Goal: Information Seeking & Learning: Find specific fact

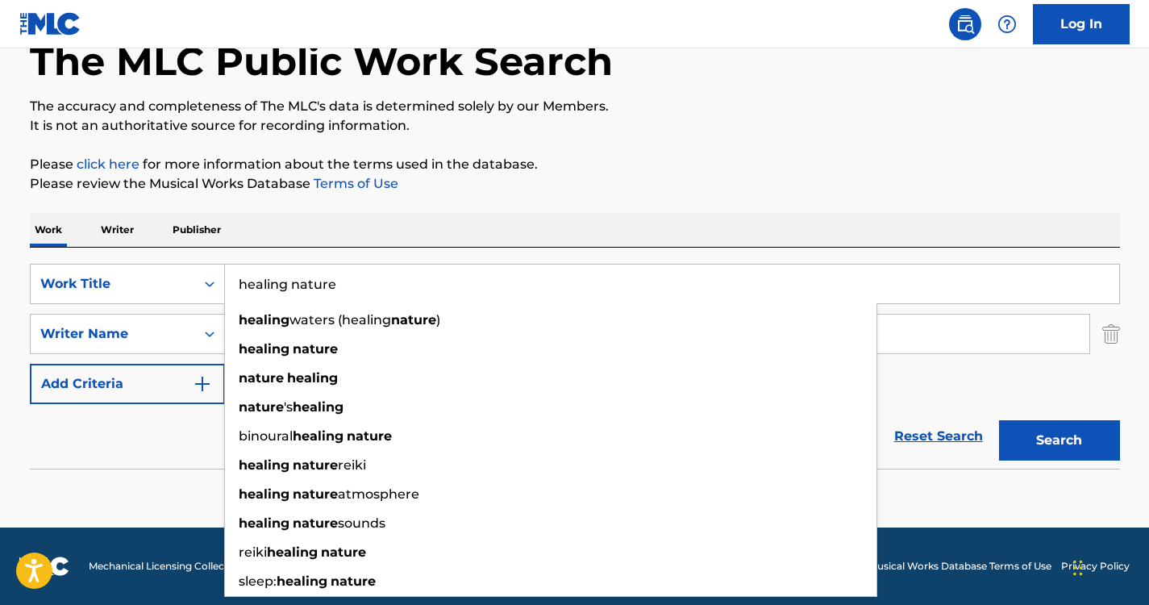
scroll to position [95, 0]
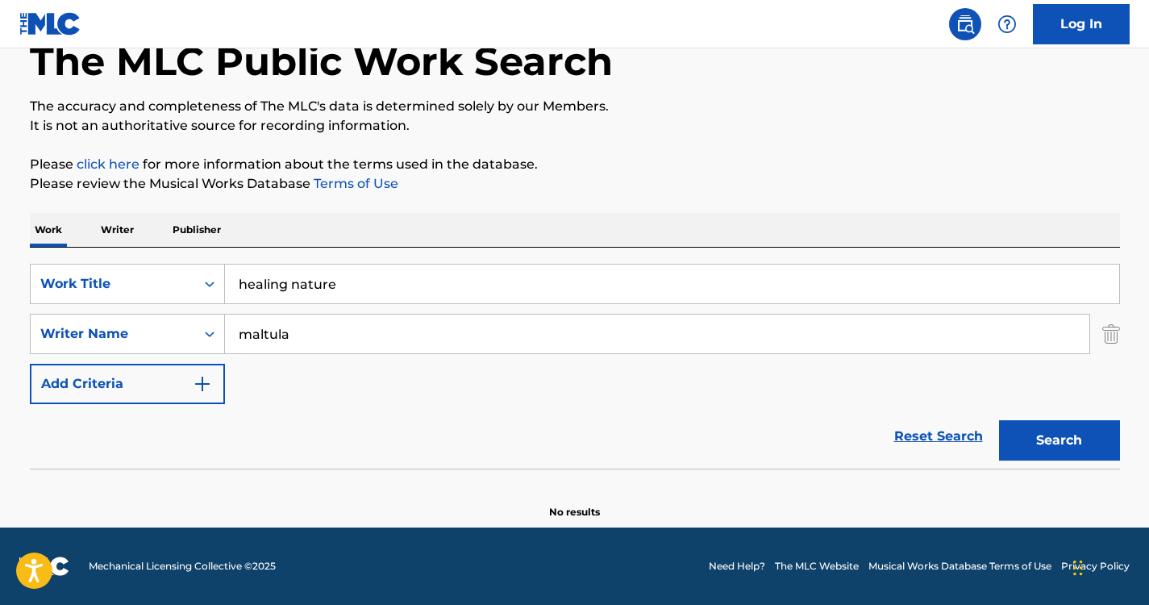
click at [401, 235] on div "Work Writer Publisher" at bounding box center [575, 230] width 1090 height 34
drag, startPoint x: 366, startPoint y: 318, endPoint x: 173, endPoint y: 293, distance: 194.2
click at [173, 293] on div "SearchWithCriteria13ffaf96-0077-420d-aa46-2e60a6a32677 Work Title healing natur…" at bounding box center [575, 334] width 1090 height 140
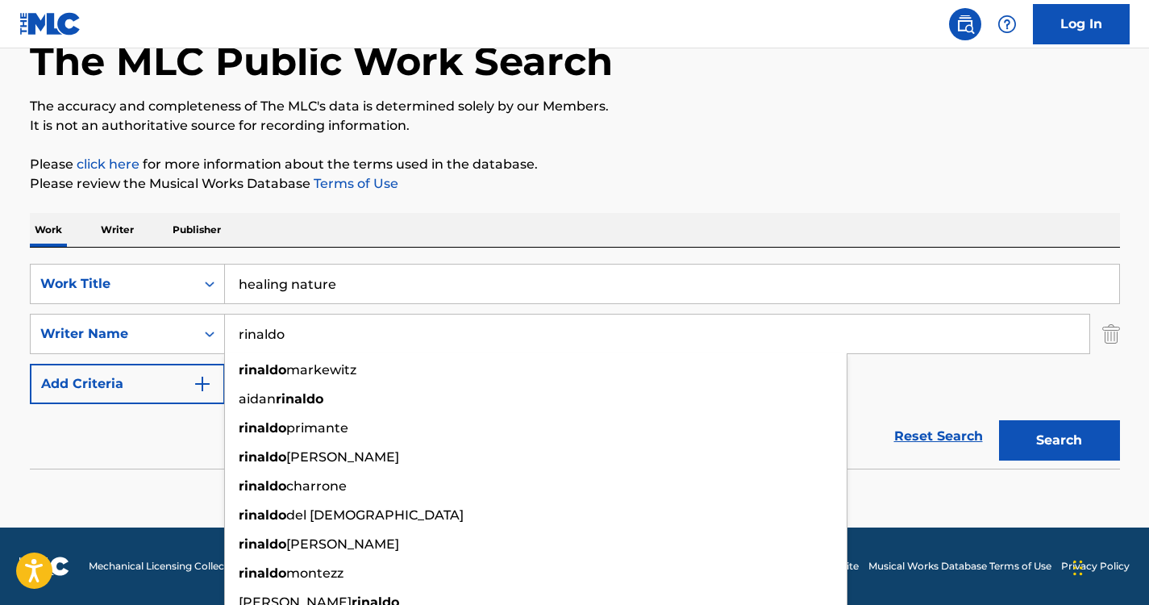
type input "rinaldo"
click at [368, 284] on input "healing nature" at bounding box center [672, 283] width 894 height 39
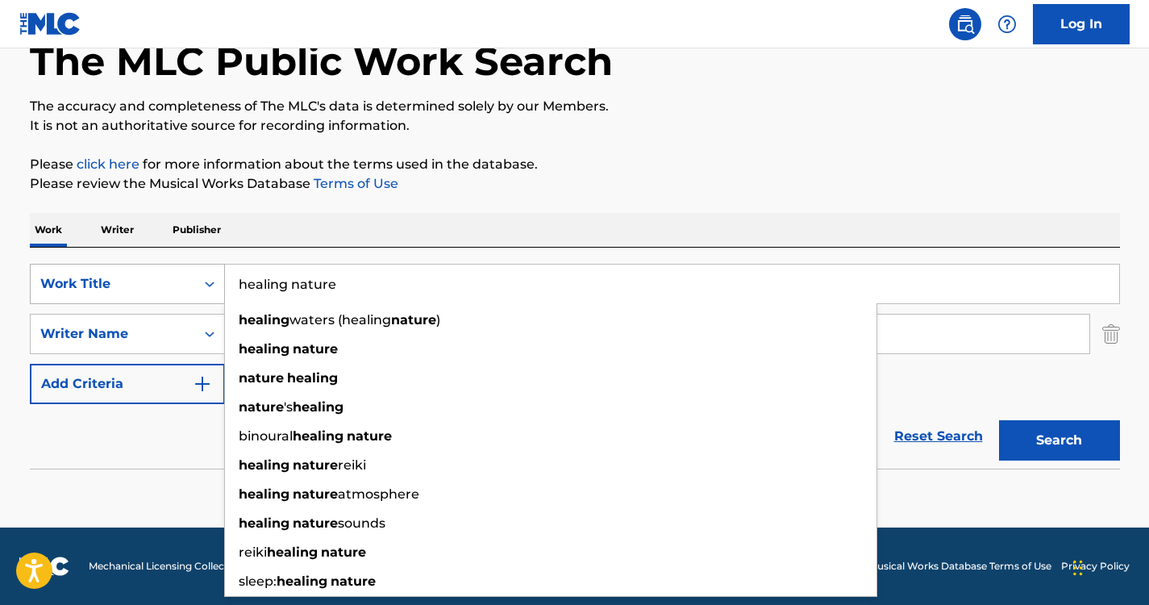
drag, startPoint x: 368, startPoint y: 284, endPoint x: 163, endPoint y: 278, distance: 204.8
click at [163, 278] on div "SearchWithCriteria13ffaf96-0077-420d-aa46-2e60a6a32677 Work Title healing natur…" at bounding box center [575, 284] width 1090 height 40
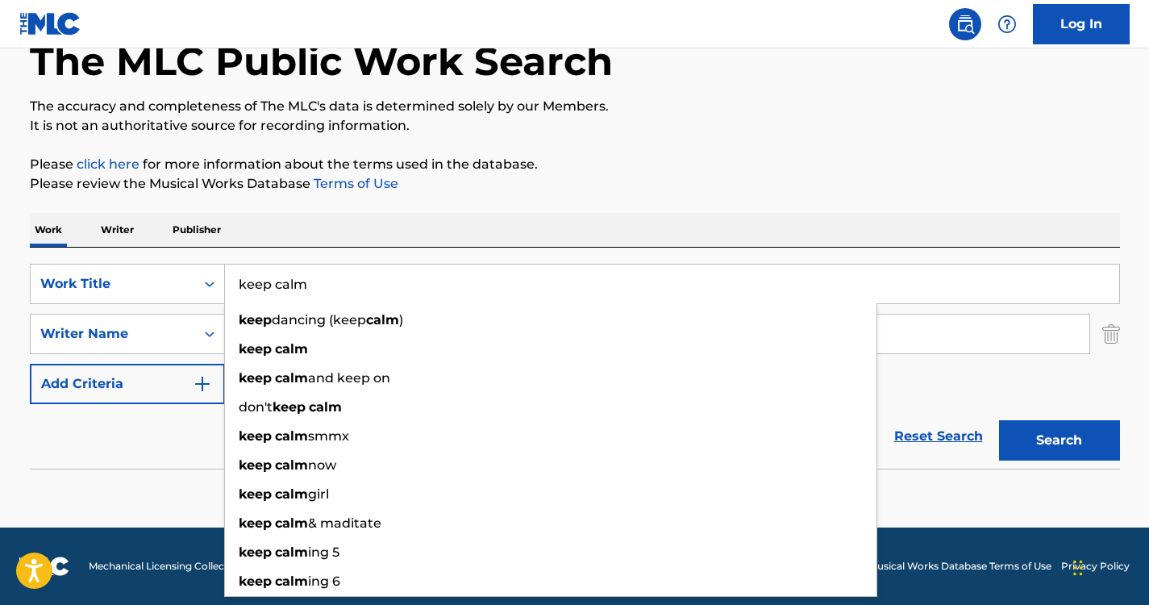
click at [348, 268] on input "keep calm" at bounding box center [672, 283] width 894 height 39
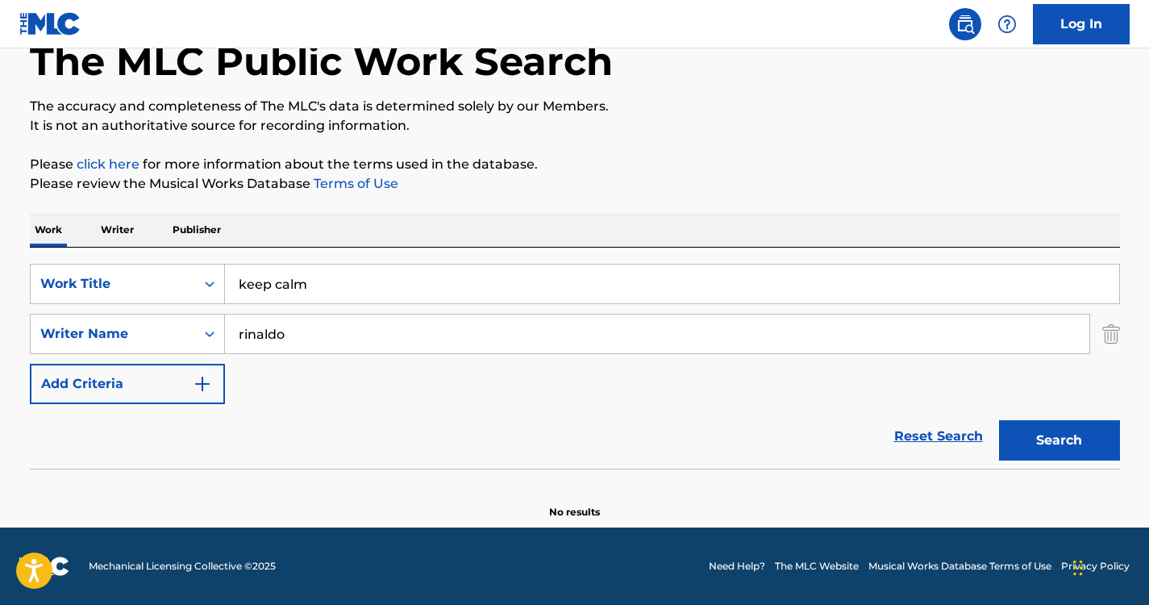
click at [448, 235] on div "Work Writer Publisher" at bounding box center [575, 230] width 1090 height 34
click at [1020, 415] on div "Search" at bounding box center [1055, 436] width 129 height 64
click at [1037, 429] on button "Search" at bounding box center [1059, 440] width 121 height 40
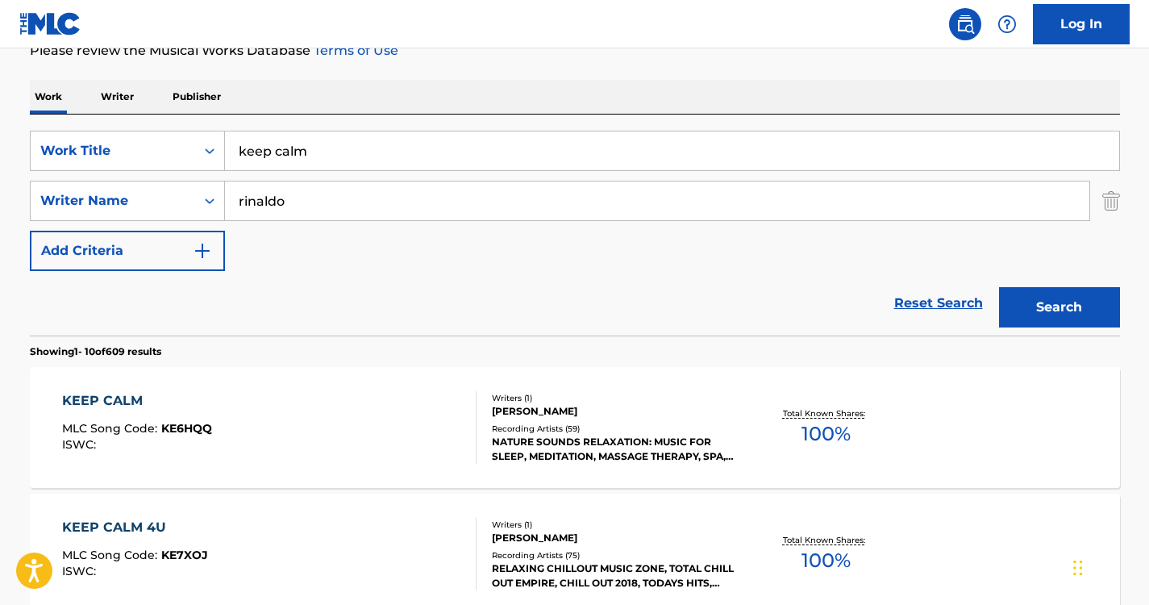
scroll to position [222, 0]
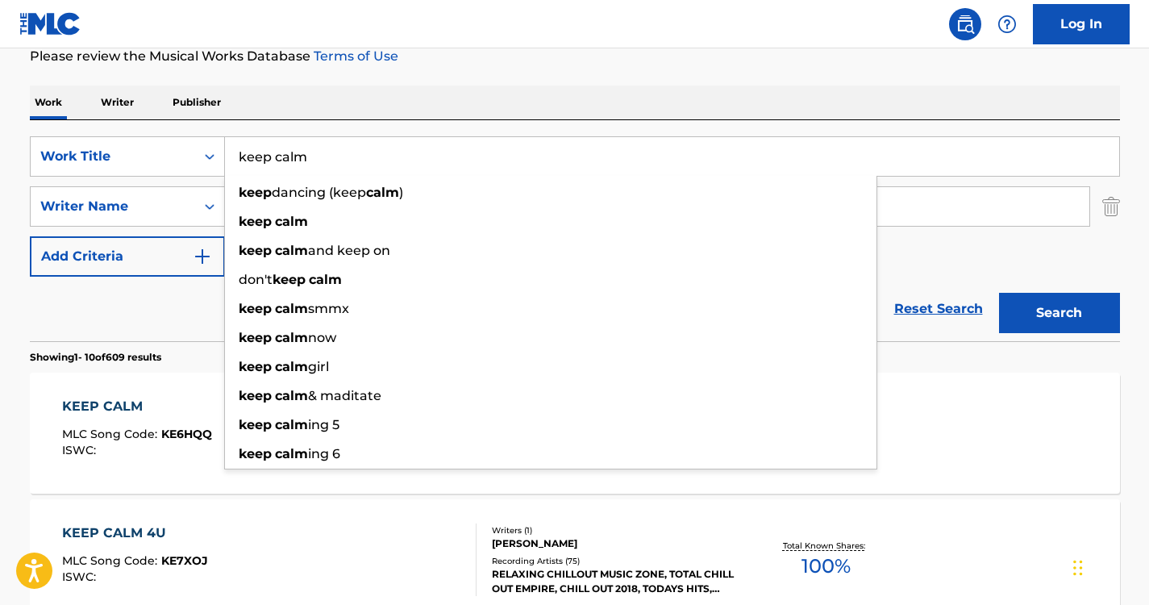
click at [432, 157] on input "keep calm" at bounding box center [672, 156] width 894 height 39
type input "keep calm"
drag, startPoint x: 317, startPoint y: 143, endPoint x: 216, endPoint y: 131, distance: 101.5
click at [216, 131] on div "SearchWithCriteria13ffaf96-0077-420d-aa46-2e60a6a32677 Work Title keep calm kee…" at bounding box center [575, 230] width 1090 height 221
paste input "Search Form"
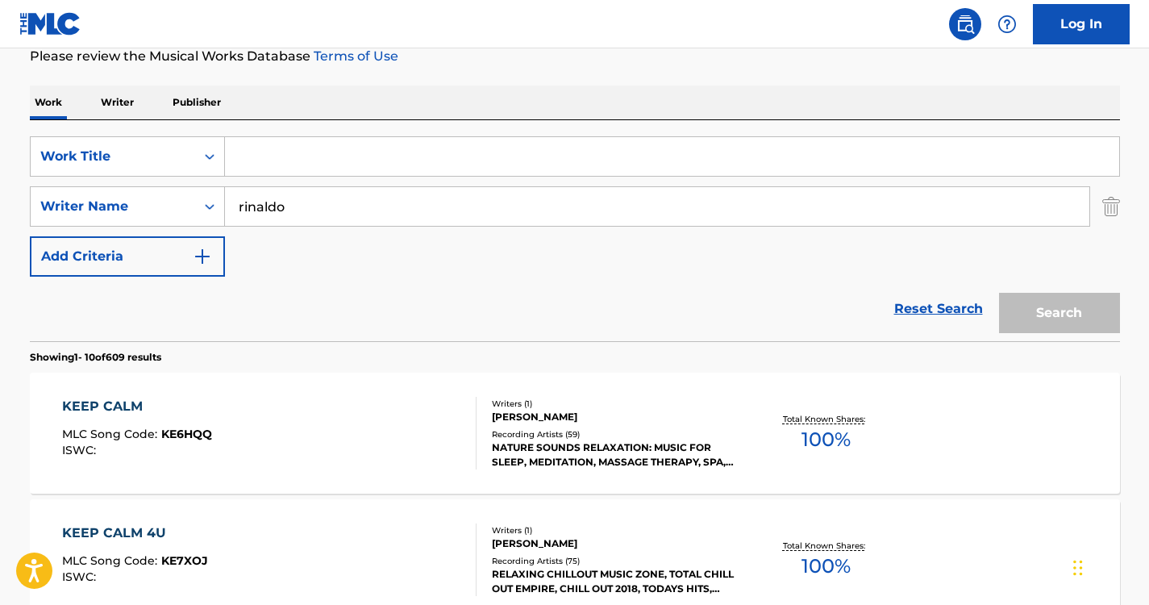
paste input "r"
click at [397, 144] on input "Search Form" at bounding box center [672, 156] width 894 height 39
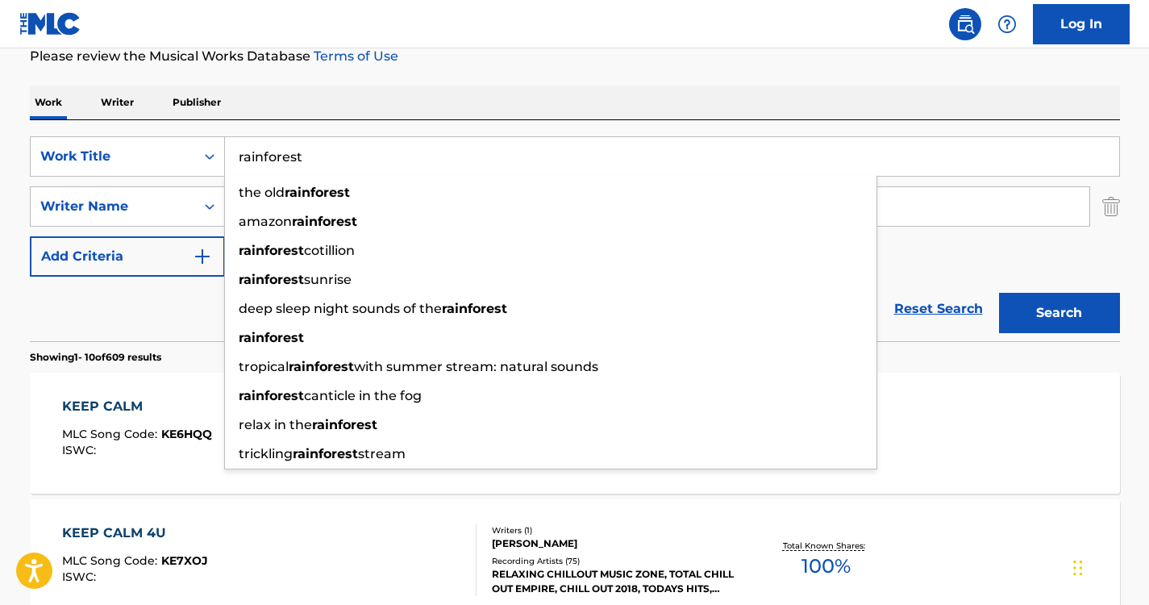
click at [513, 94] on div "Work Writer Publisher" at bounding box center [575, 102] width 1090 height 34
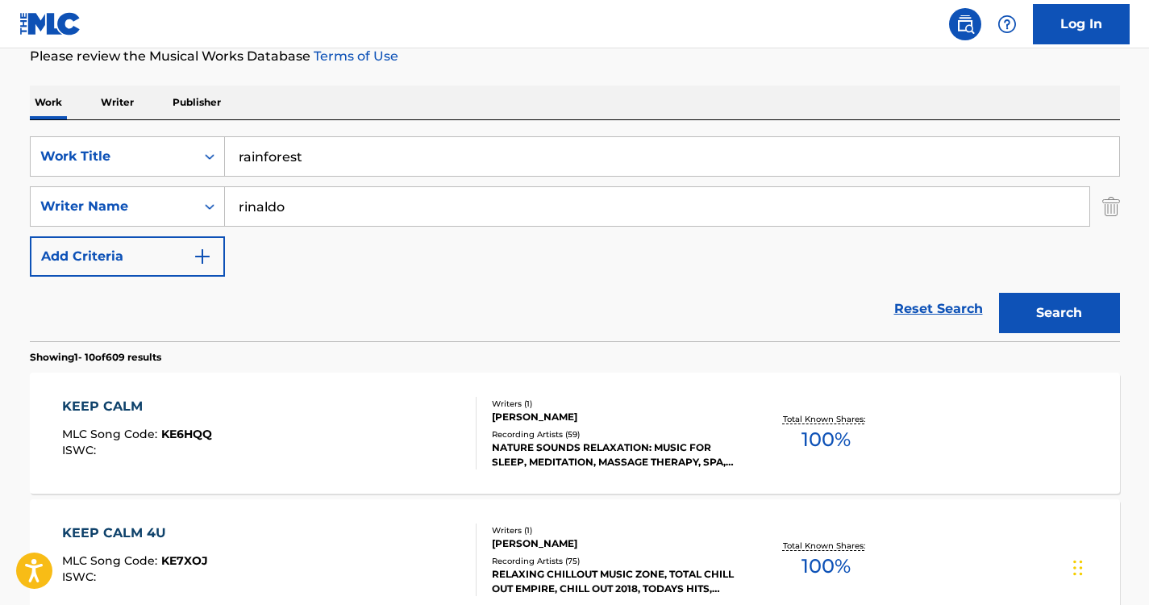
click at [1037, 321] on button "Search" at bounding box center [1059, 313] width 121 height 40
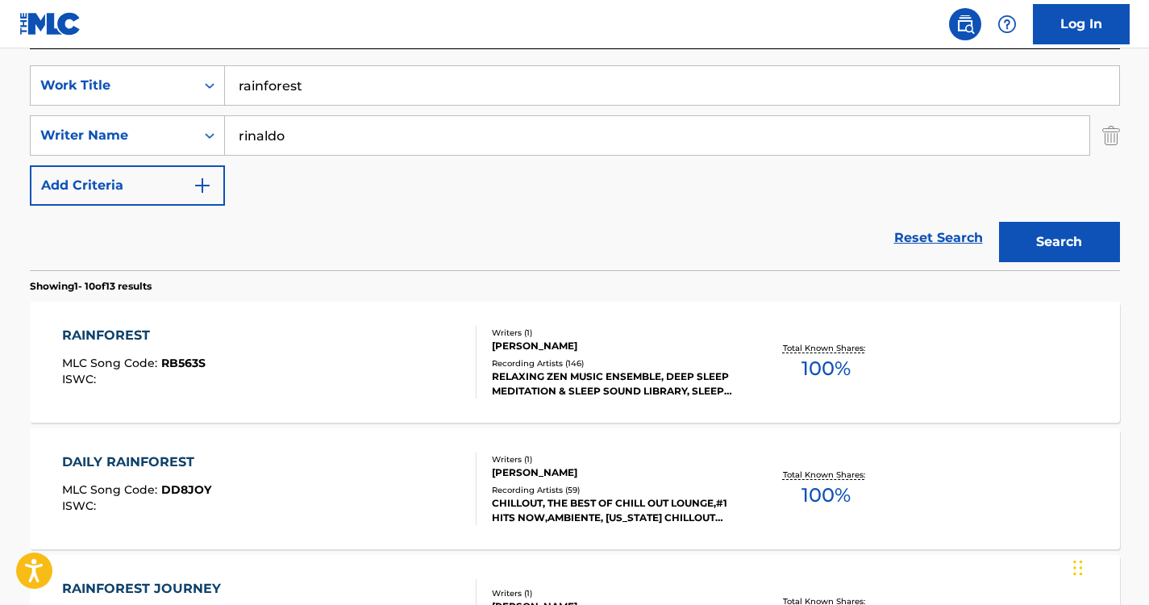
scroll to position [63, 0]
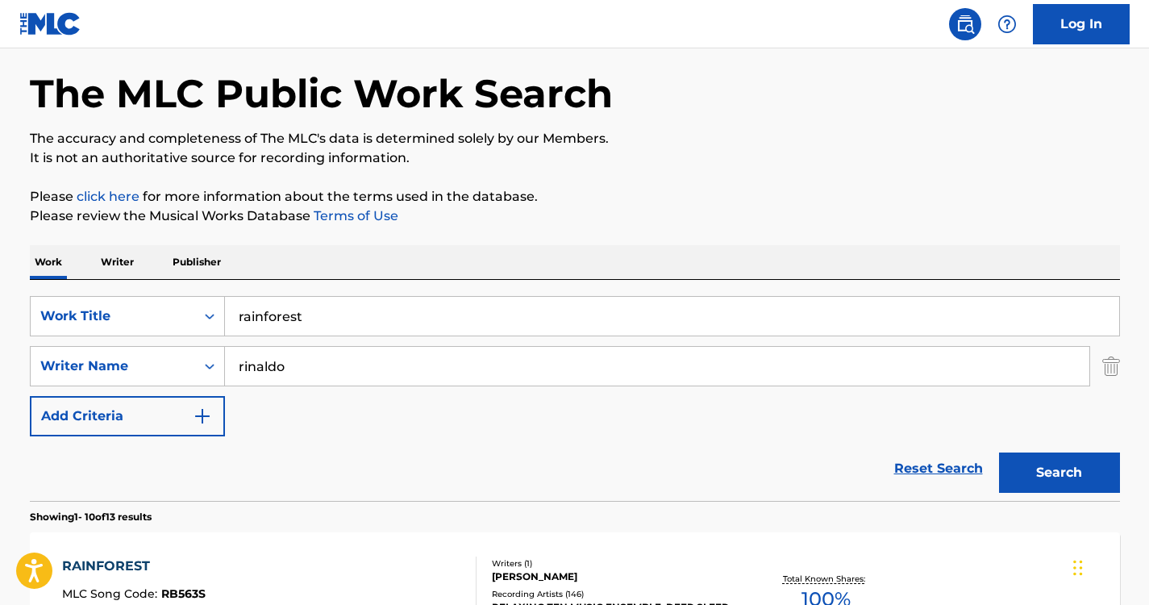
click at [562, 297] on input "rainforest" at bounding box center [672, 316] width 894 height 39
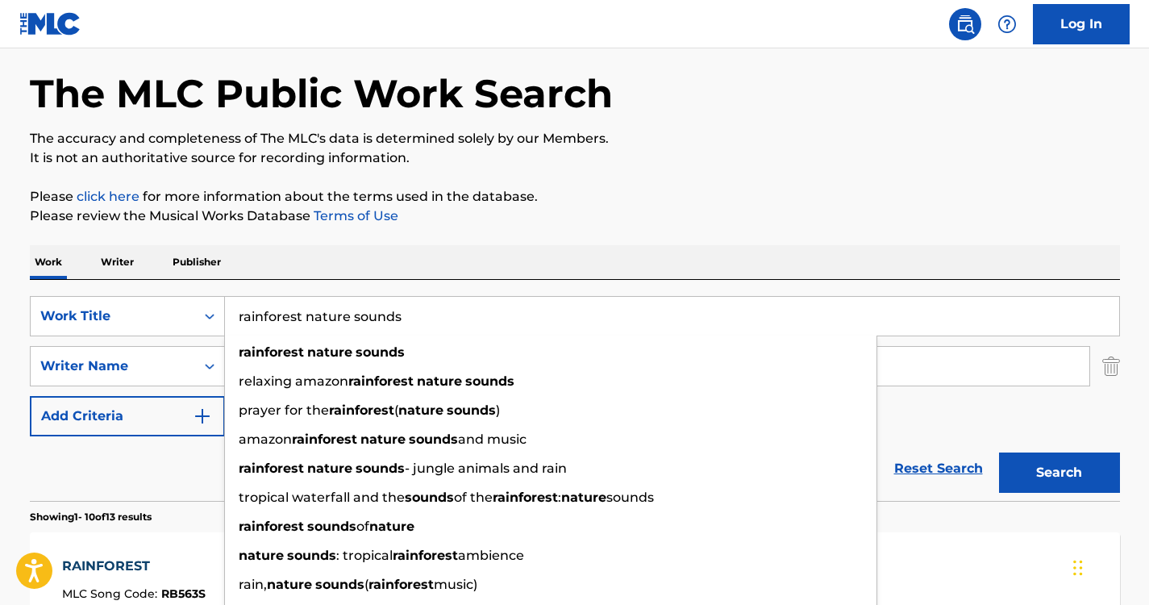
click at [619, 266] on div "Work Writer Publisher" at bounding box center [575, 262] width 1090 height 34
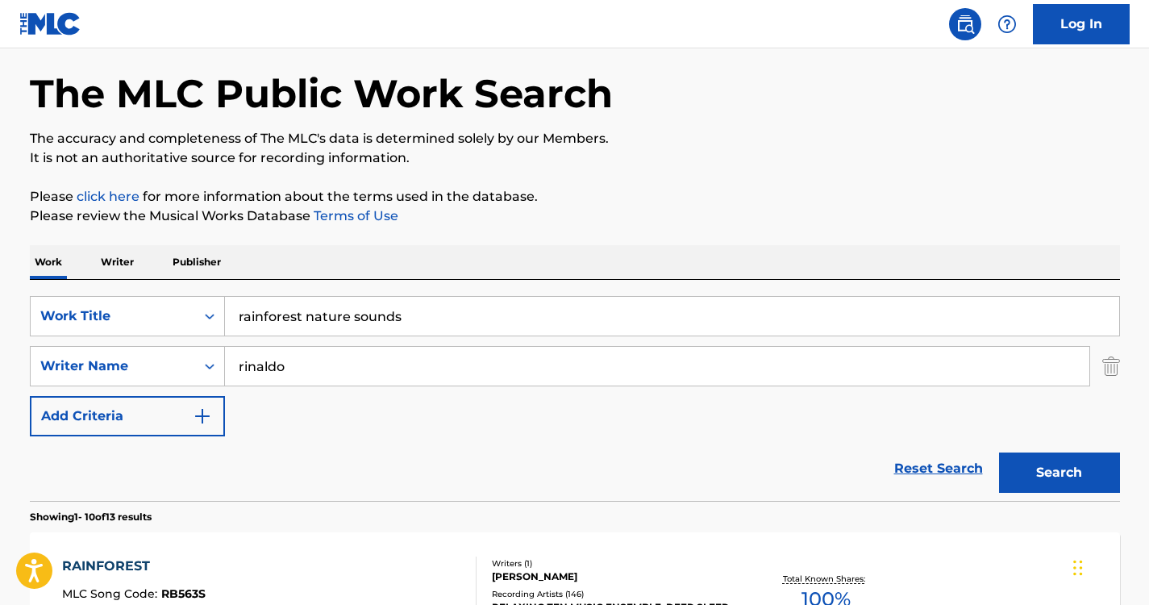
click at [1034, 462] on button "Search" at bounding box center [1059, 472] width 121 height 40
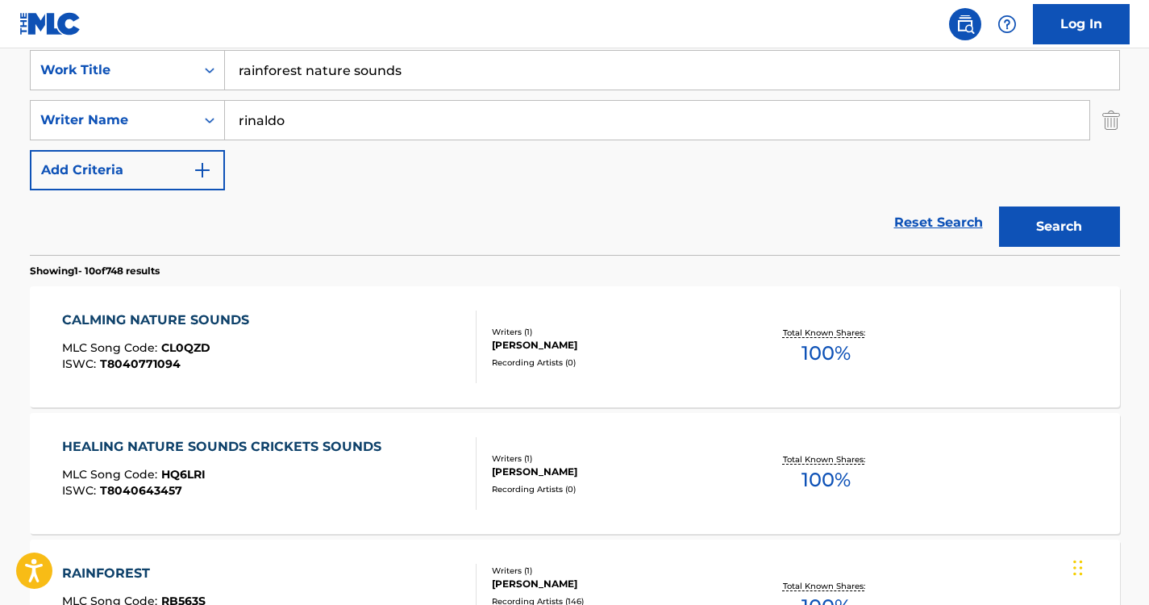
scroll to position [306, 0]
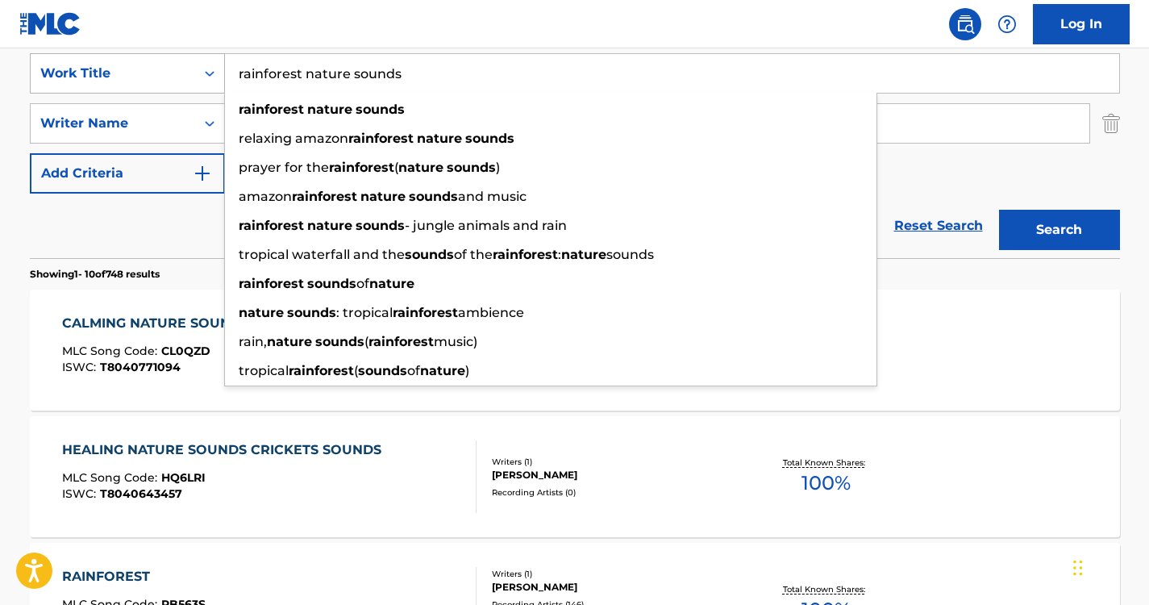
drag, startPoint x: 434, startPoint y: 73, endPoint x: 127, endPoint y: 60, distance: 307.4
click at [127, 60] on div "SearchWithCriteria13ffaf96-0077-420d-aa46-2e60a6a32677 Work Title rainforest na…" at bounding box center [575, 73] width 1090 height 40
paste input "Wolves of Nature S"
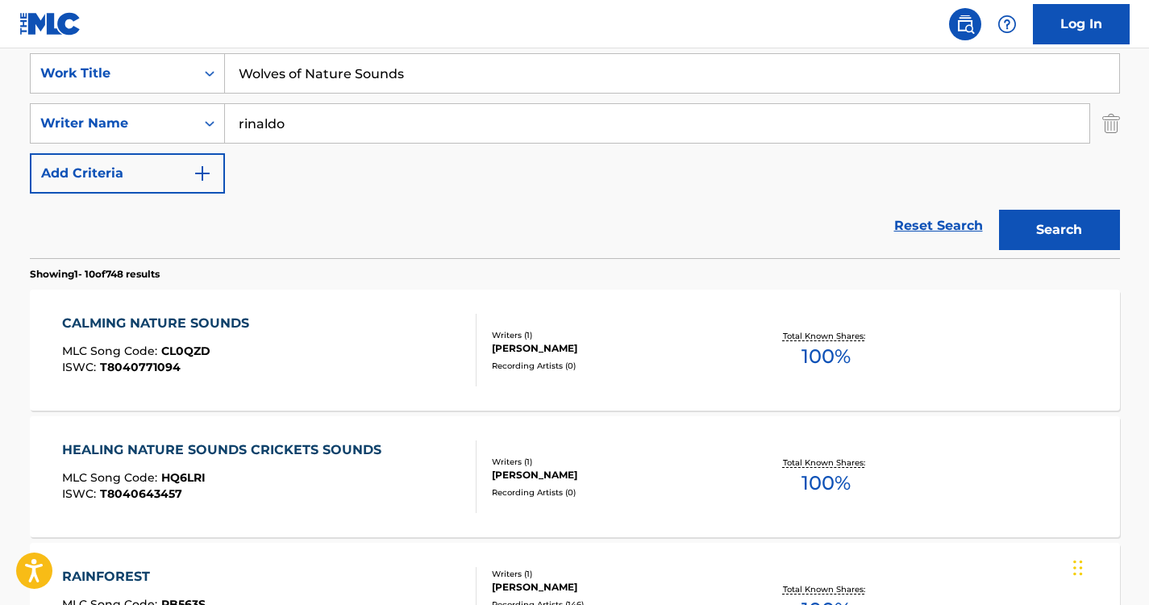
click at [381, 35] on nav "Log In" at bounding box center [574, 24] width 1149 height 48
click at [1104, 235] on button "Search" at bounding box center [1059, 230] width 121 height 40
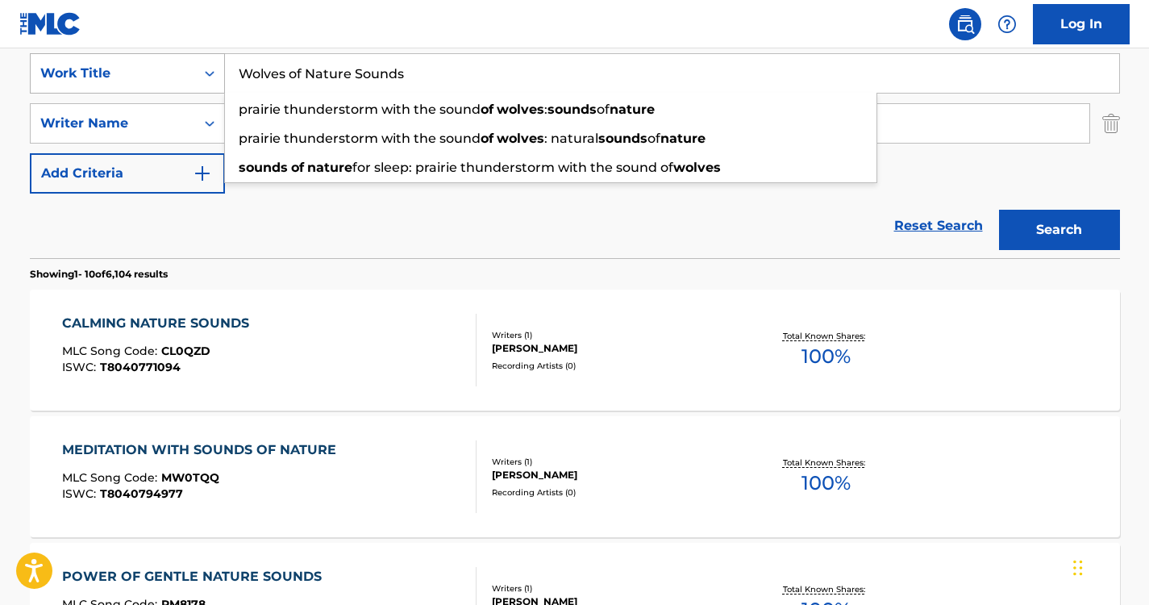
drag, startPoint x: 424, startPoint y: 80, endPoint x: 184, endPoint y: 69, distance: 240.5
click at [184, 69] on div "SearchWithCriteria13ffaf96-0077-420d-aa46-2e60a6a32677 Work Title Wolves of Nat…" at bounding box center [575, 73] width 1090 height 40
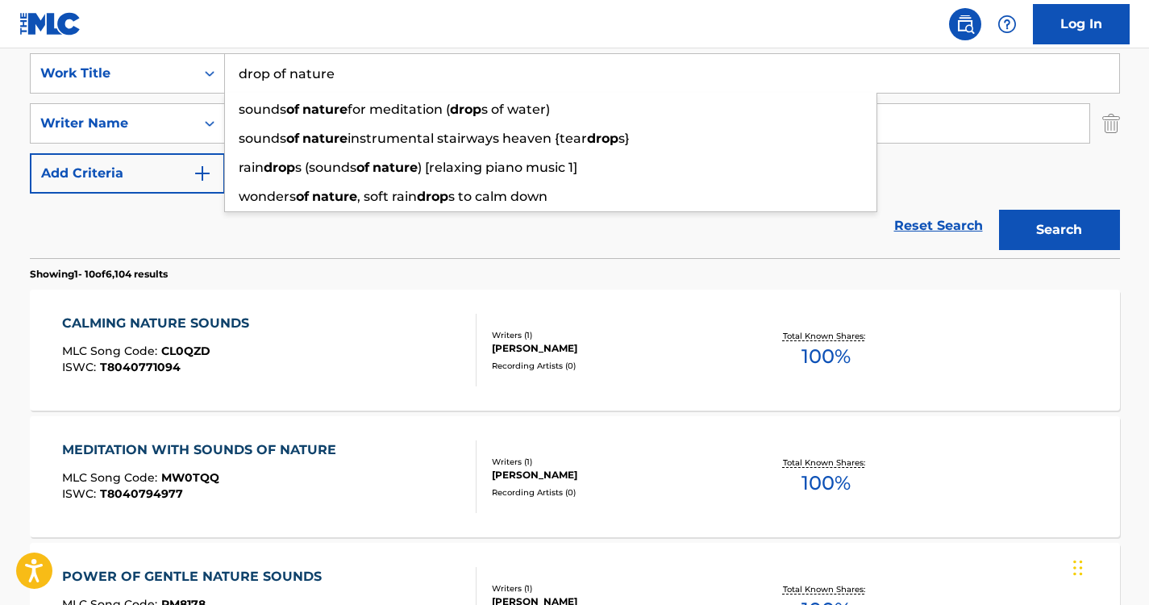
type input "drop of nature"
click at [343, 35] on nav "Log In" at bounding box center [574, 24] width 1149 height 48
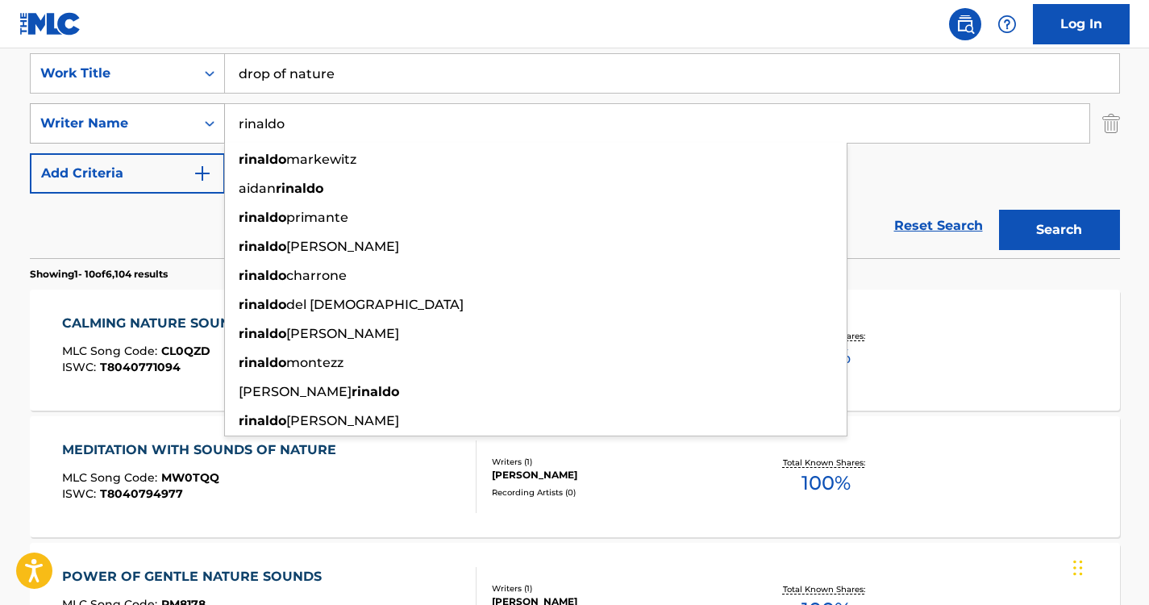
drag, startPoint x: 335, startPoint y: 130, endPoint x: 84, endPoint y: 112, distance: 251.3
click at [84, 112] on div "SearchWithCriteria883076c0-d34a-40ae-b4e8-c2fd086ec904 Writer Name [PERSON_NAME…" at bounding box center [575, 123] width 1090 height 40
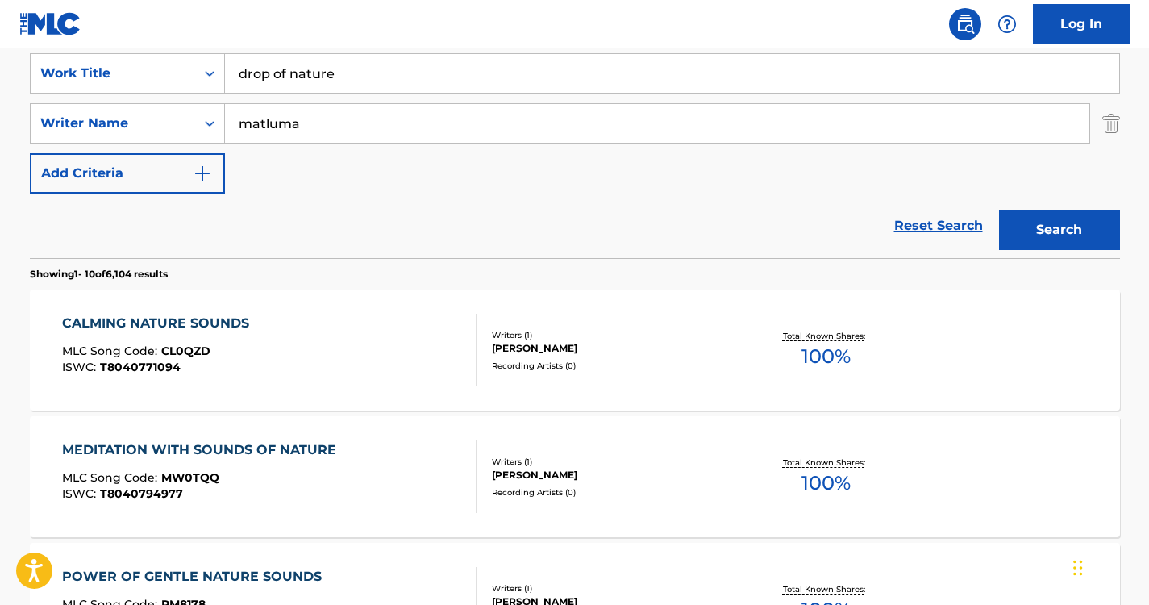
click at [489, 25] on nav "Log In" at bounding box center [574, 24] width 1149 height 48
click at [1008, 211] on button "Search" at bounding box center [1059, 230] width 121 height 40
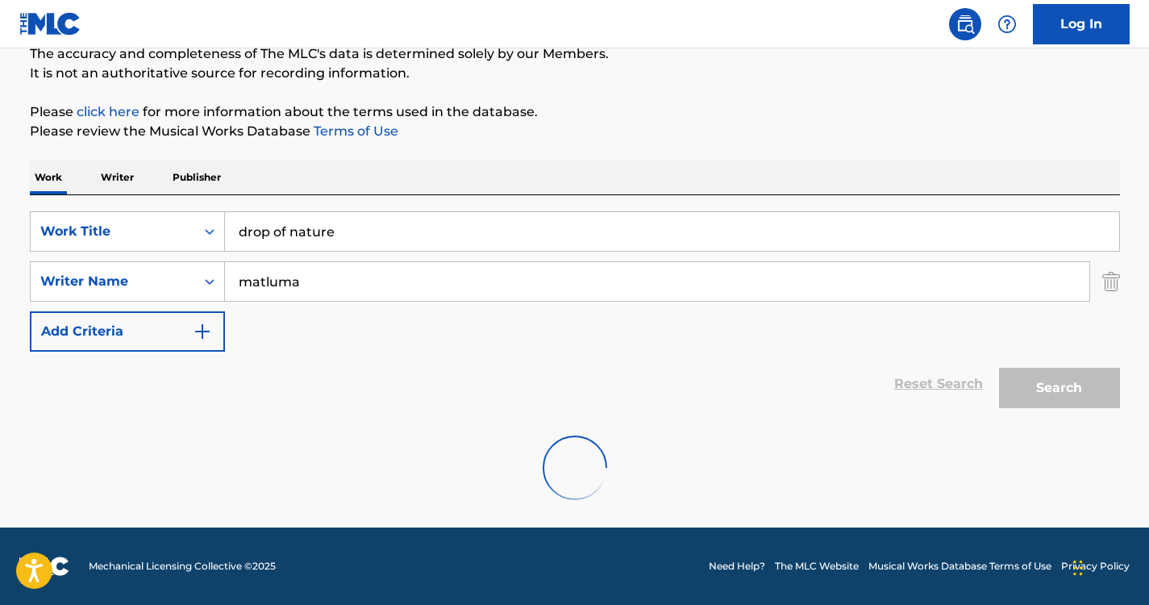
scroll to position [95, 0]
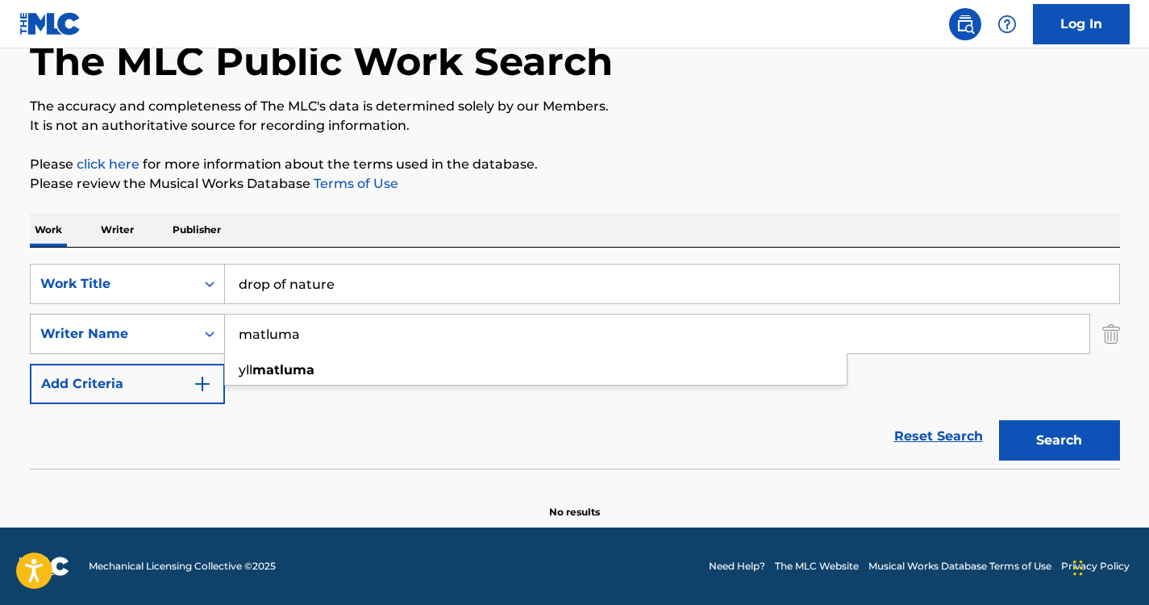
drag, startPoint x: 345, startPoint y: 322, endPoint x: 164, endPoint y: 324, distance: 180.6
click at [164, 324] on div "SearchWithCriteria883076c0-d34a-40ae-b4e8-c2fd086ec904 Writer Name [PERSON_NAME…" at bounding box center [575, 334] width 1090 height 40
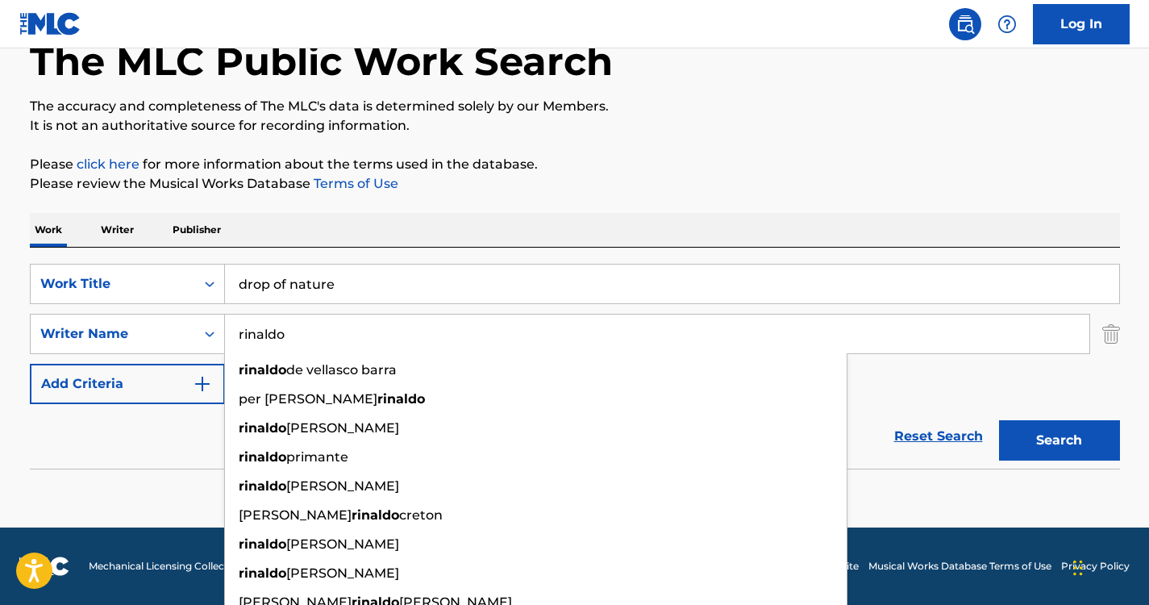
type input "rinaldo"
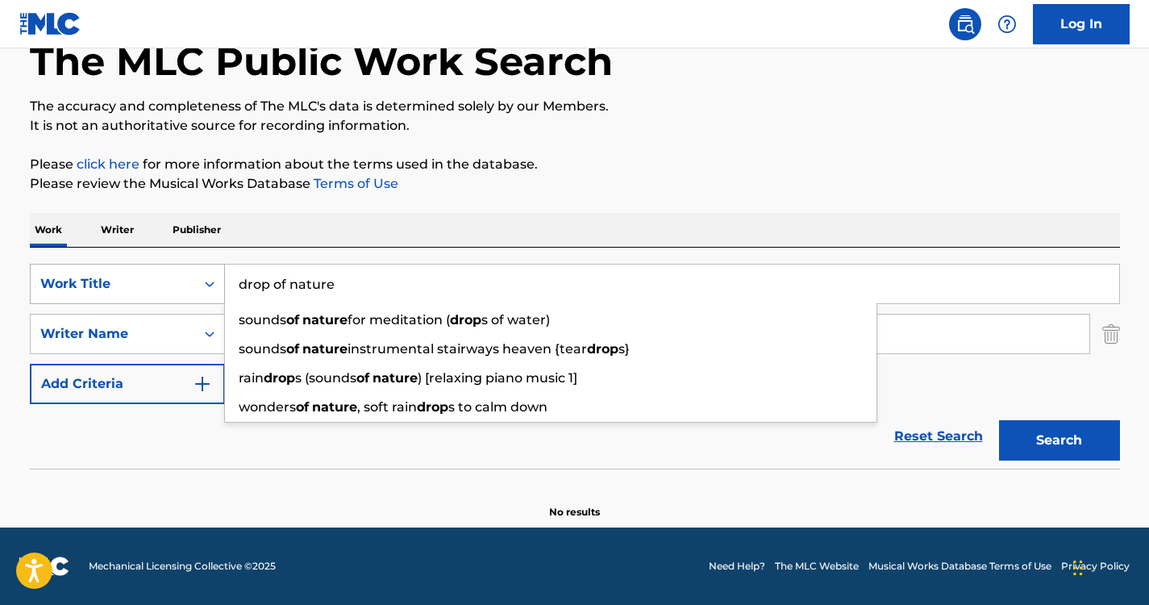
drag, startPoint x: 382, startPoint y: 272, endPoint x: 207, endPoint y: 273, distance: 174.9
click at [207, 273] on div "SearchWithCriteria13ffaf96-0077-420d-aa46-2e60a6a32677 Work Title drop of natur…" at bounding box center [575, 284] width 1090 height 40
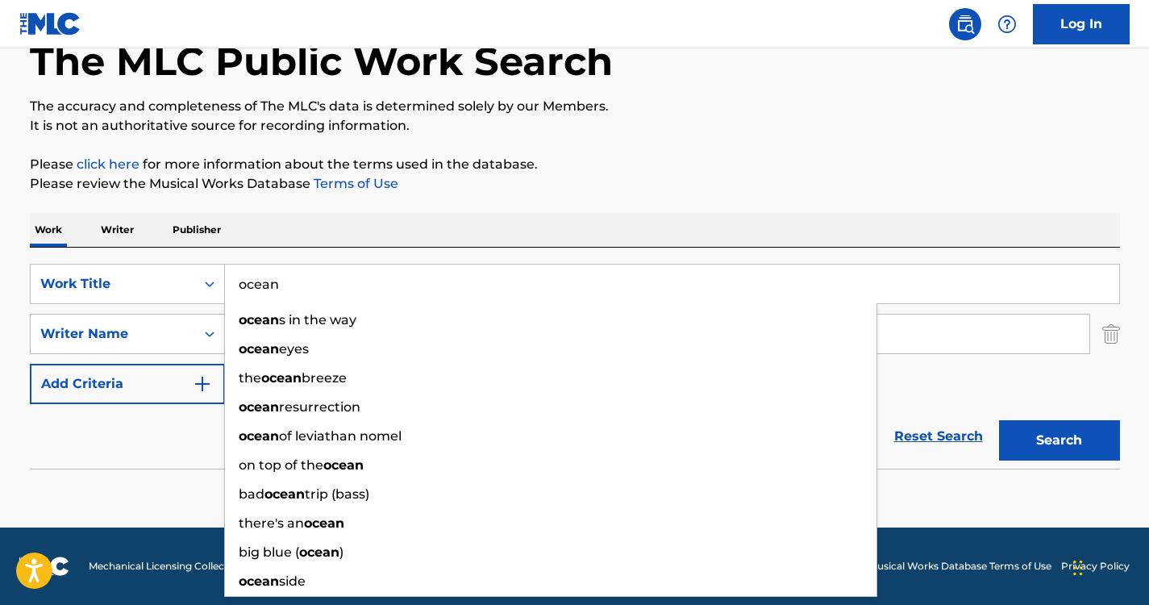
click at [655, 187] on p "Please review the Musical Works Database Terms of Use" at bounding box center [575, 183] width 1090 height 19
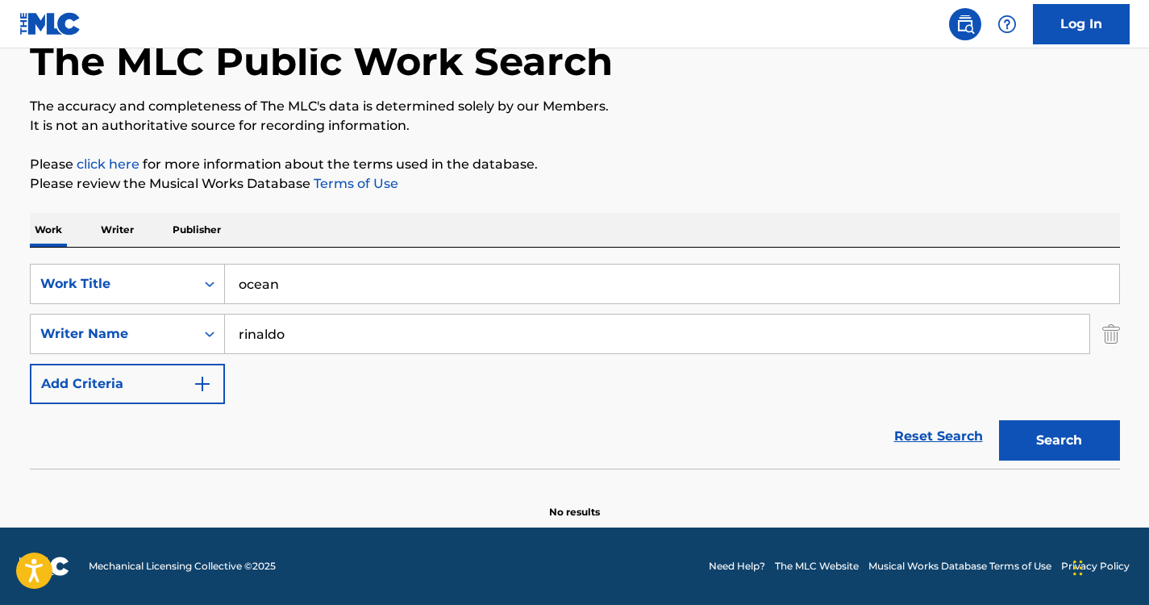
click at [1062, 451] on button "Search" at bounding box center [1059, 440] width 121 height 40
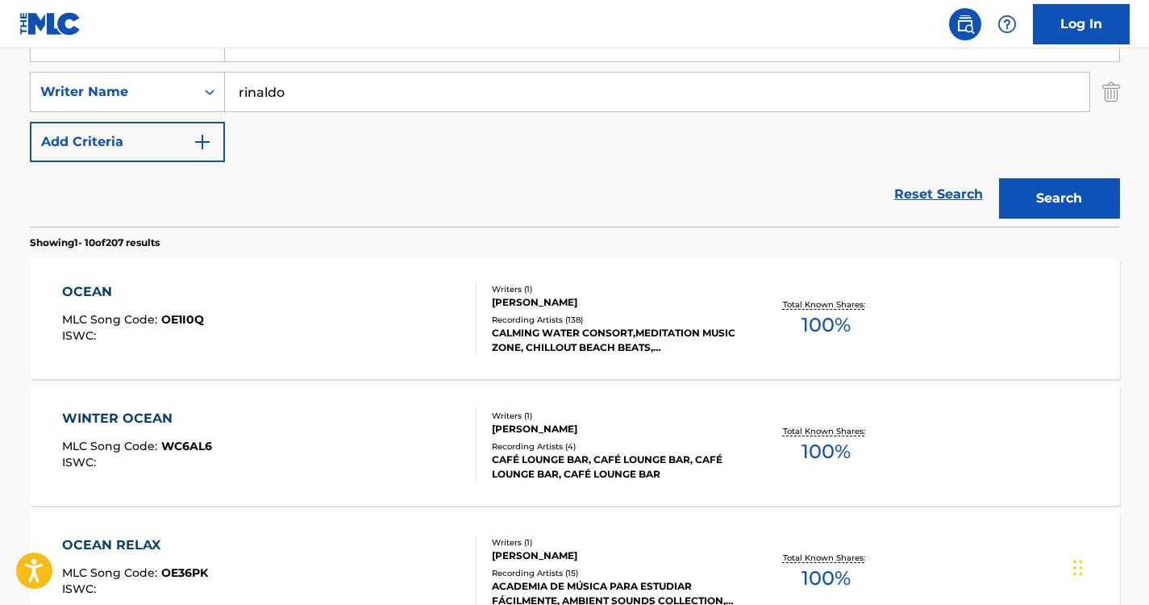
scroll to position [256, 0]
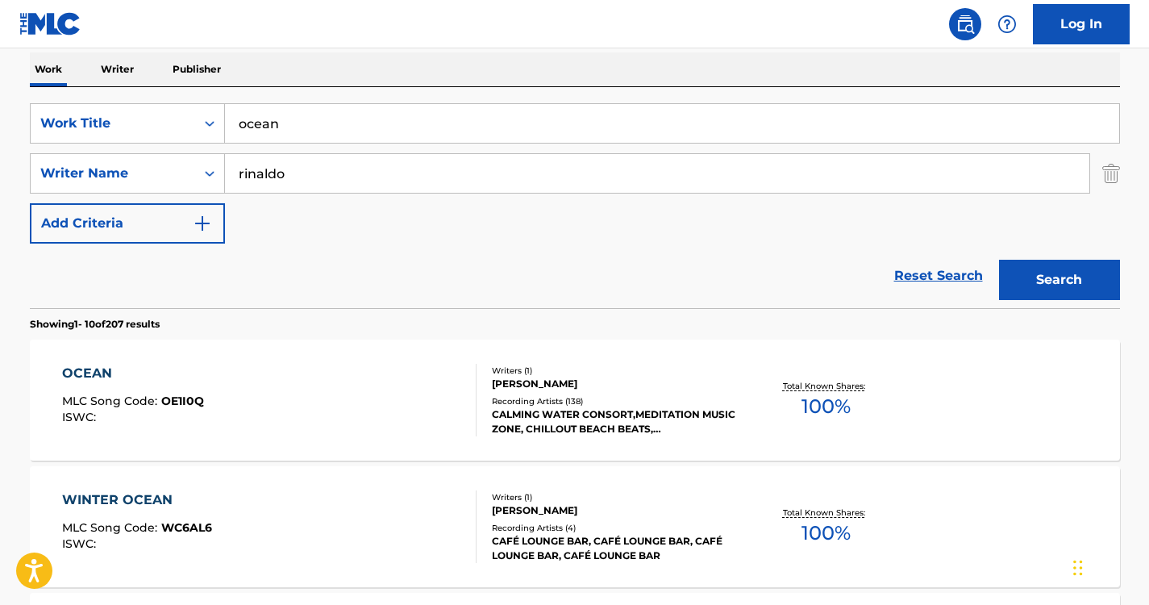
click at [383, 96] on div "SearchWithCriteria13ffaf96-0077-420d-aa46-2e60a6a32677 Work Title ocean SearchW…" at bounding box center [575, 197] width 1090 height 221
click at [379, 109] on input "ocean" at bounding box center [672, 123] width 894 height 39
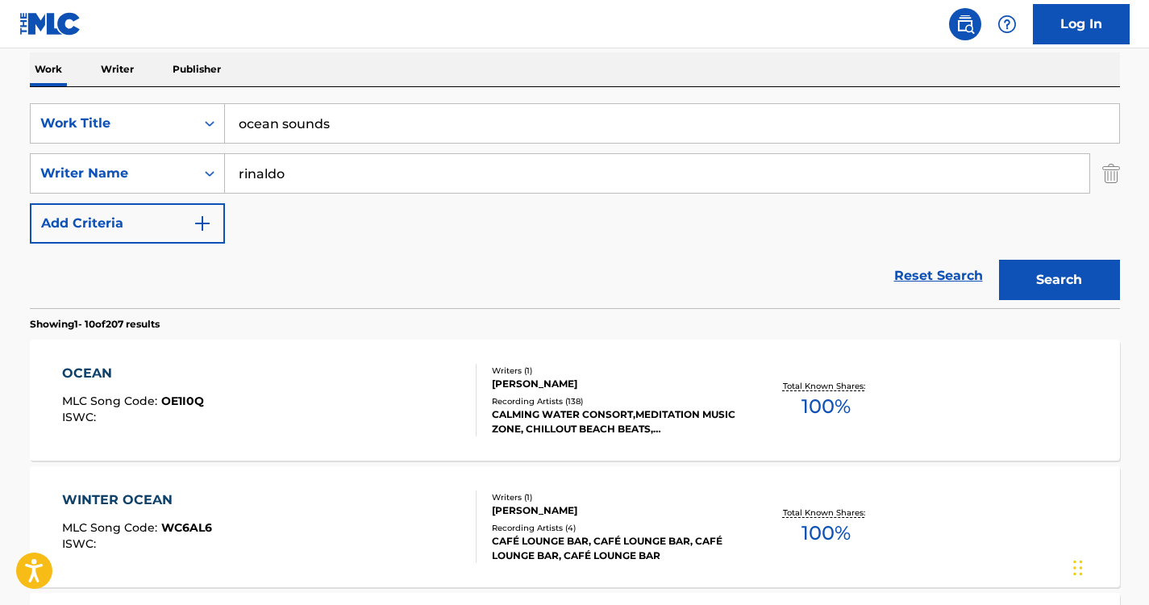
click at [1083, 276] on button "Search" at bounding box center [1059, 280] width 121 height 40
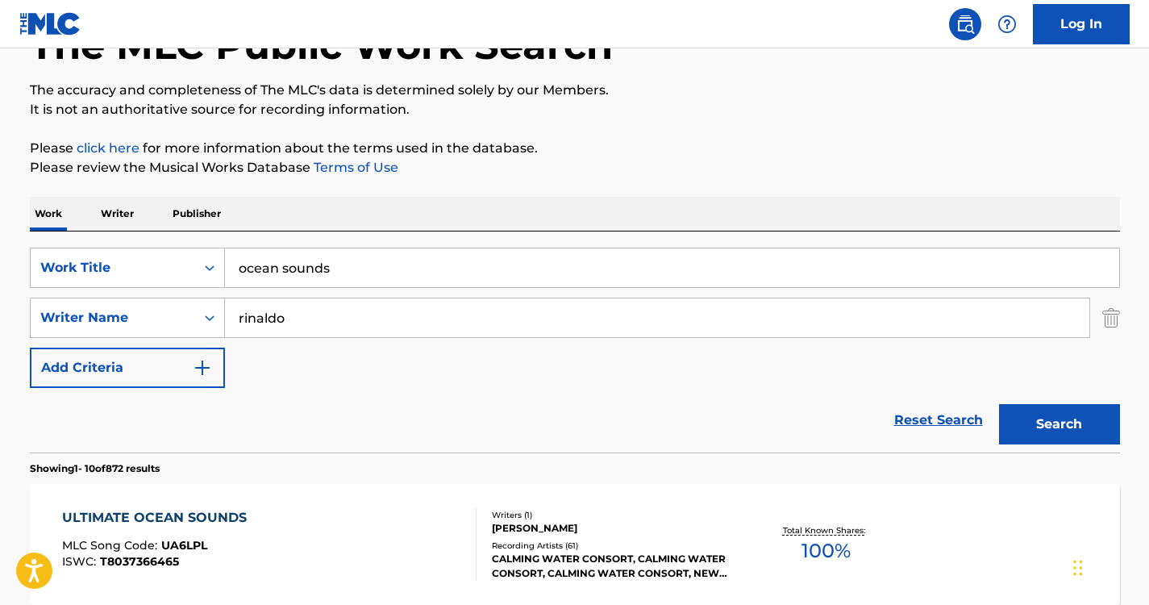
scroll to position [0, 0]
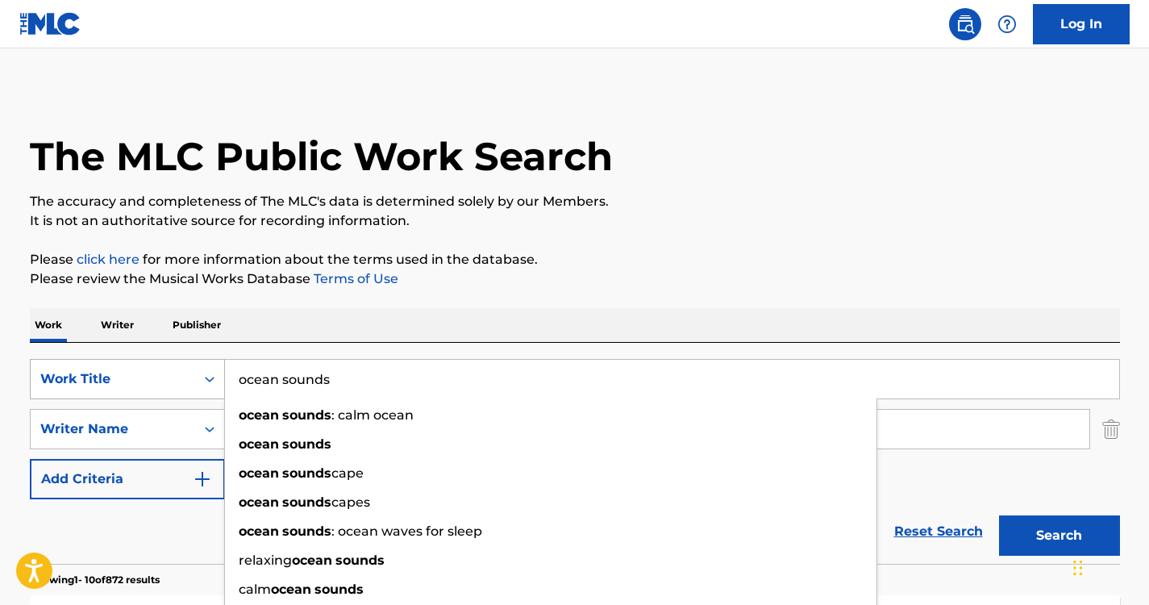
drag, startPoint x: 364, startPoint y: 369, endPoint x: 167, endPoint y: 368, distance: 196.7
click at [167, 368] on div "SearchWithCriteria13ffaf96-0077-420d-aa46-2e60a6a32677 Work Title ocean sounds …" at bounding box center [575, 379] width 1090 height 40
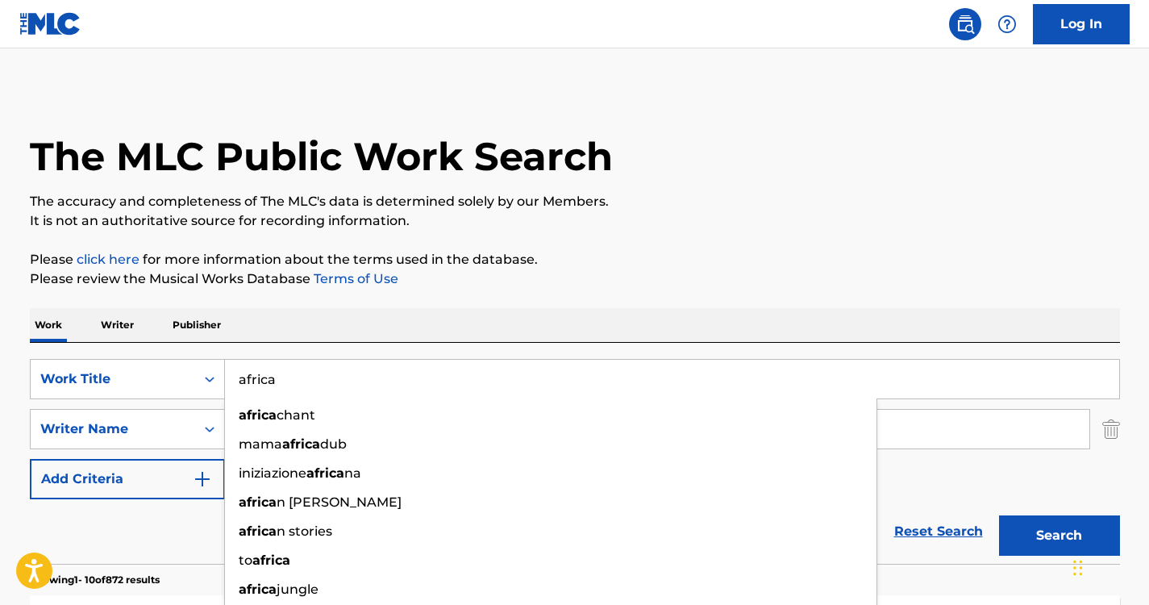
click at [287, 337] on div "Work Writer Publisher" at bounding box center [575, 325] width 1090 height 34
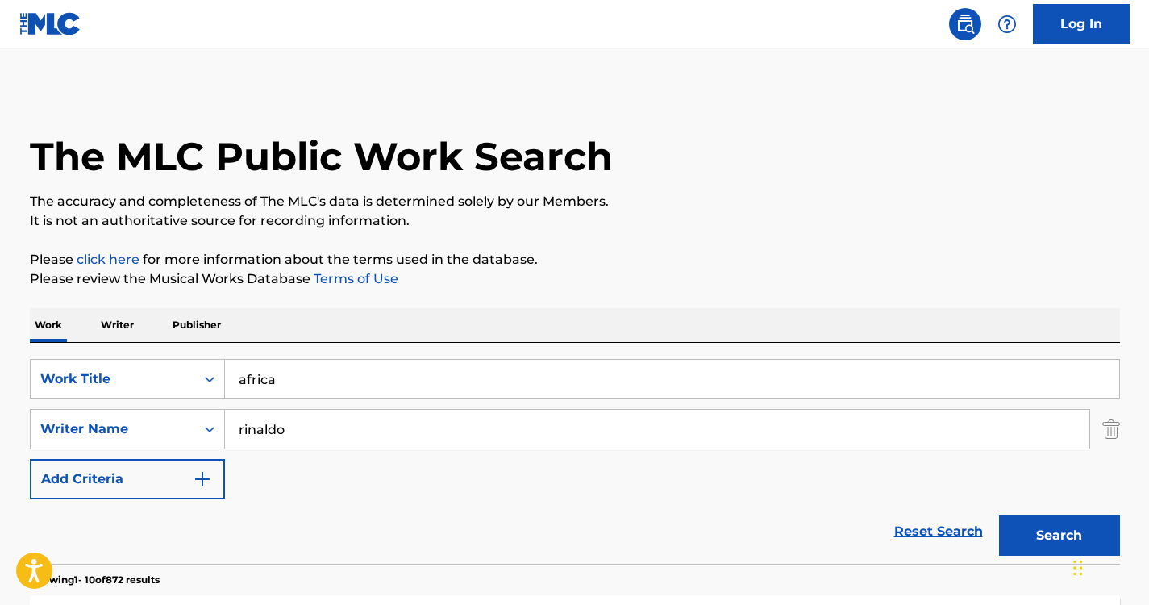
click at [1052, 546] on button "Search" at bounding box center [1059, 535] width 121 height 40
click at [227, 380] on input "africa" at bounding box center [672, 379] width 894 height 39
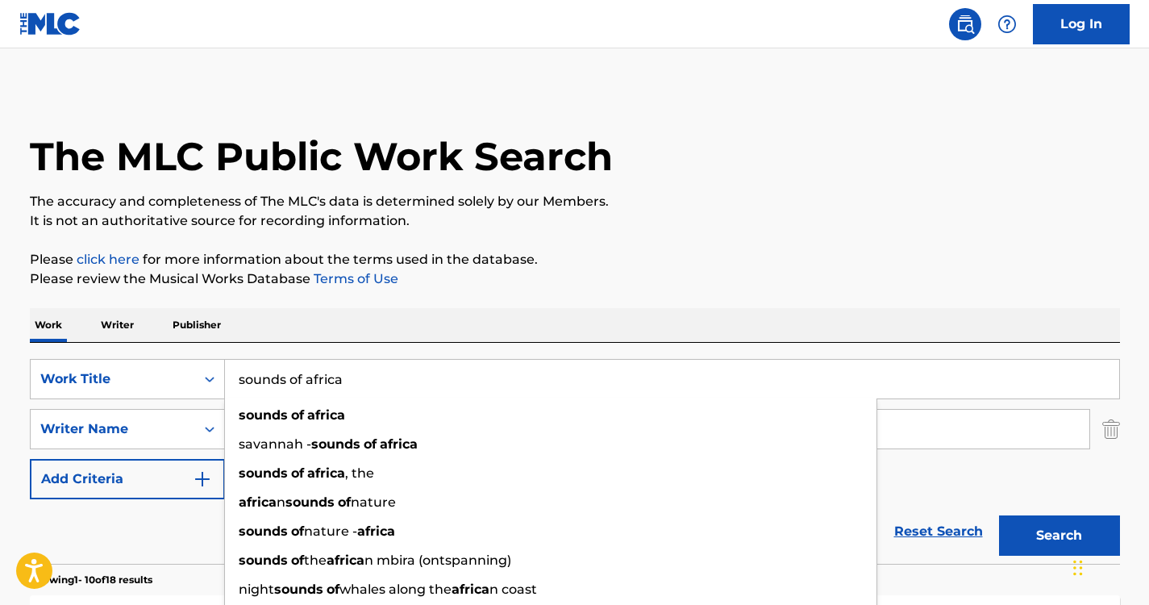
type input "sounds of africa"
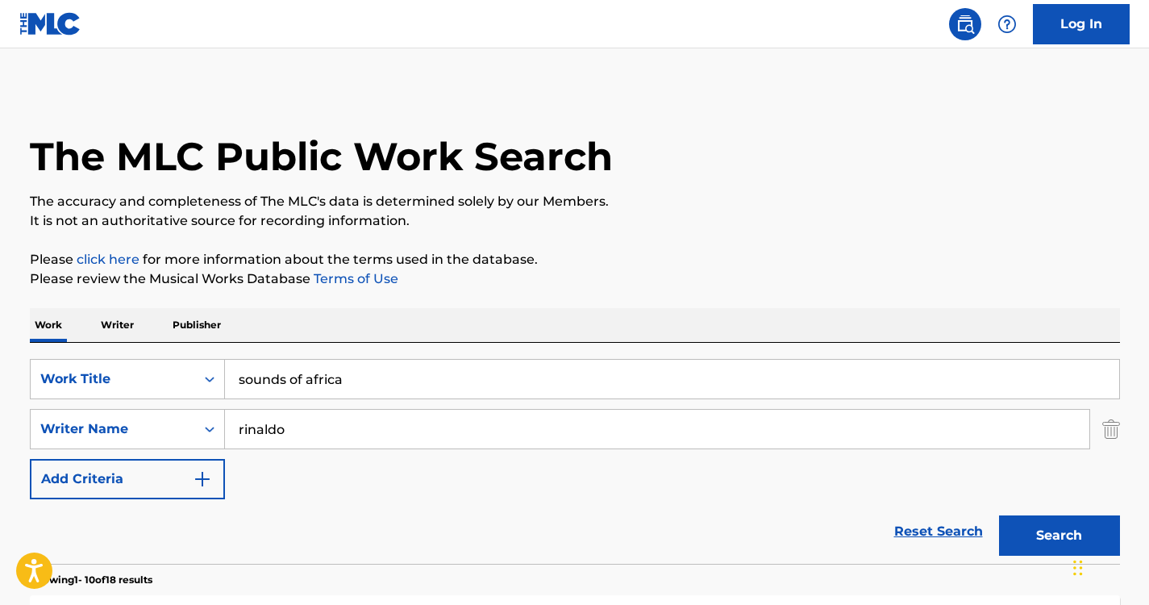
click at [1020, 550] on button "Search" at bounding box center [1059, 535] width 121 height 40
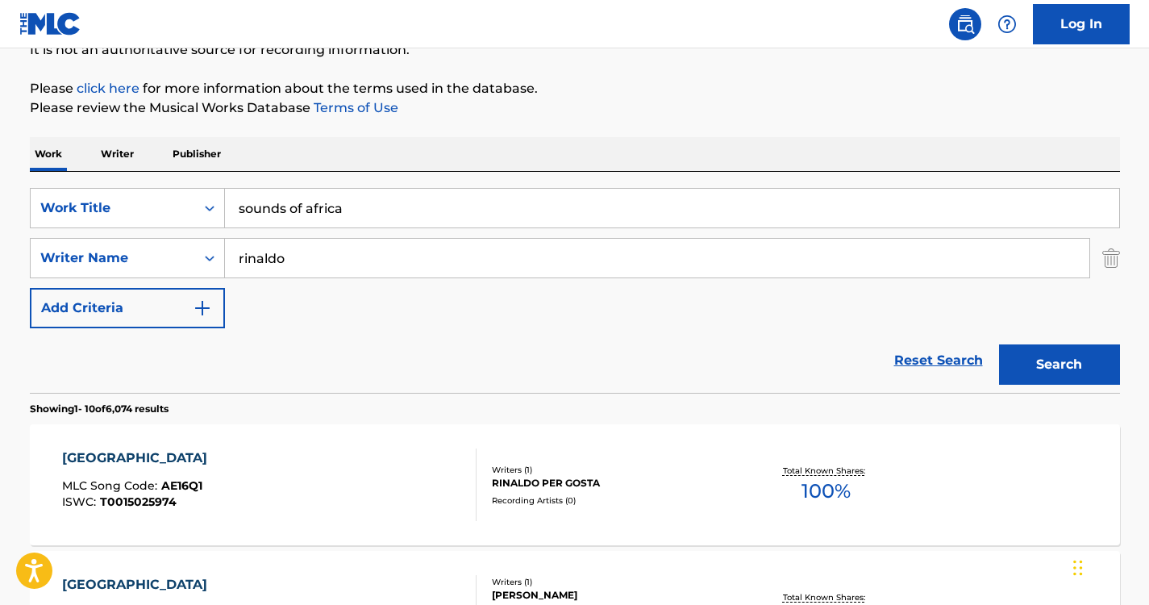
scroll to position [110, 0]
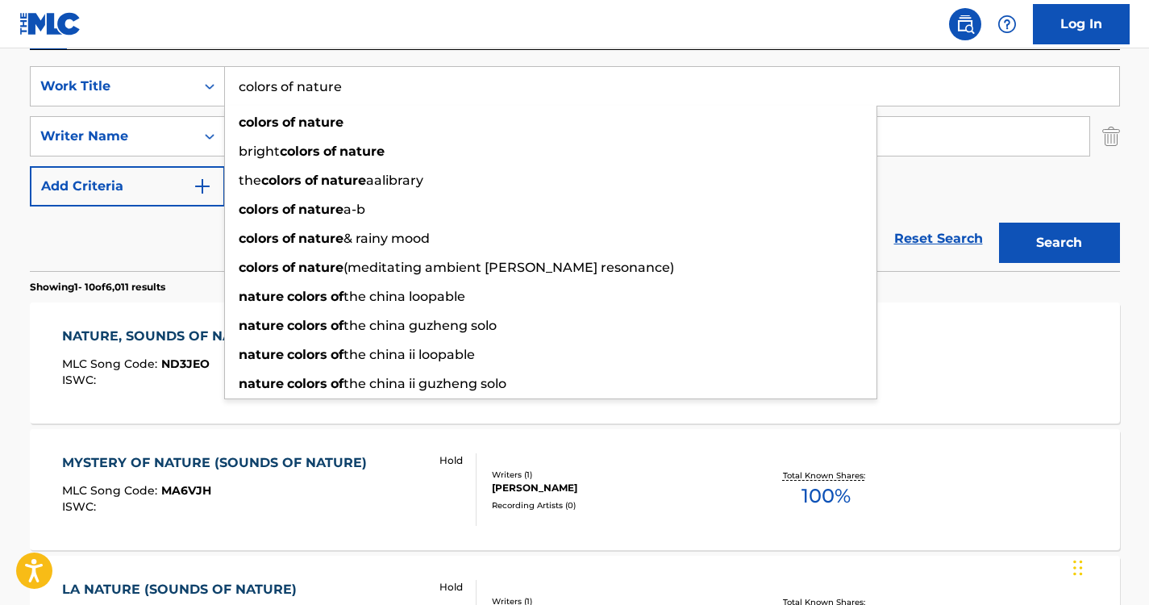
drag, startPoint x: 357, startPoint y: 79, endPoint x: 194, endPoint y: 52, distance: 165.1
click at [194, 52] on div "SearchWithCriteria6a6957e1-cd9e-468d-a000-bf6f91896d02 Work Title colors of nat…" at bounding box center [575, 160] width 1090 height 221
paste input "Sleep Sounds of N"
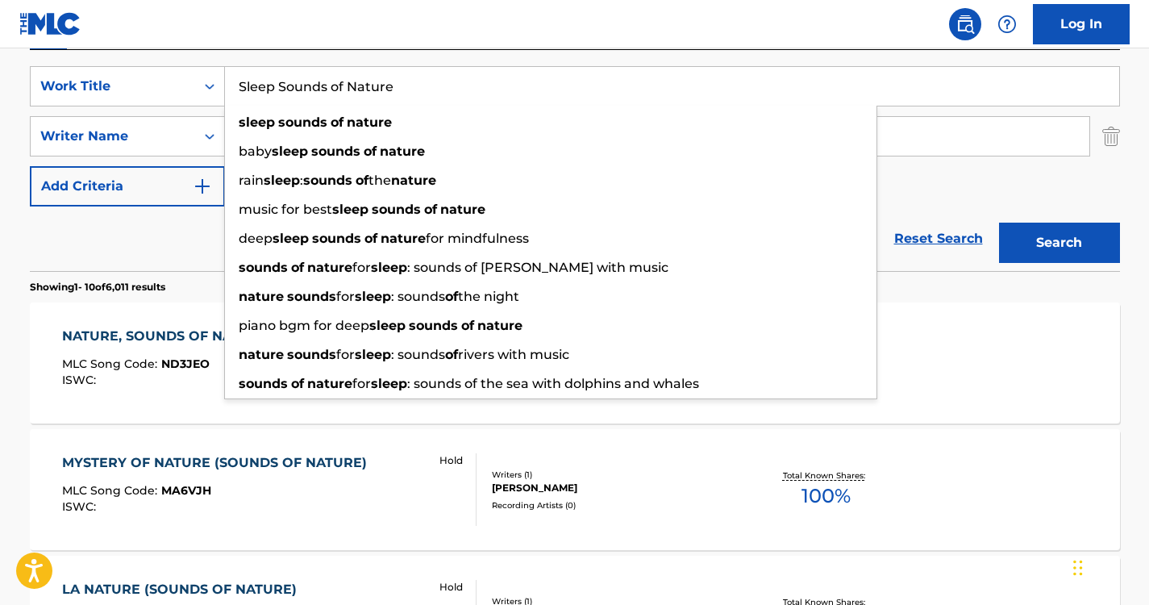
type input "Sleep Sounds of Nature"
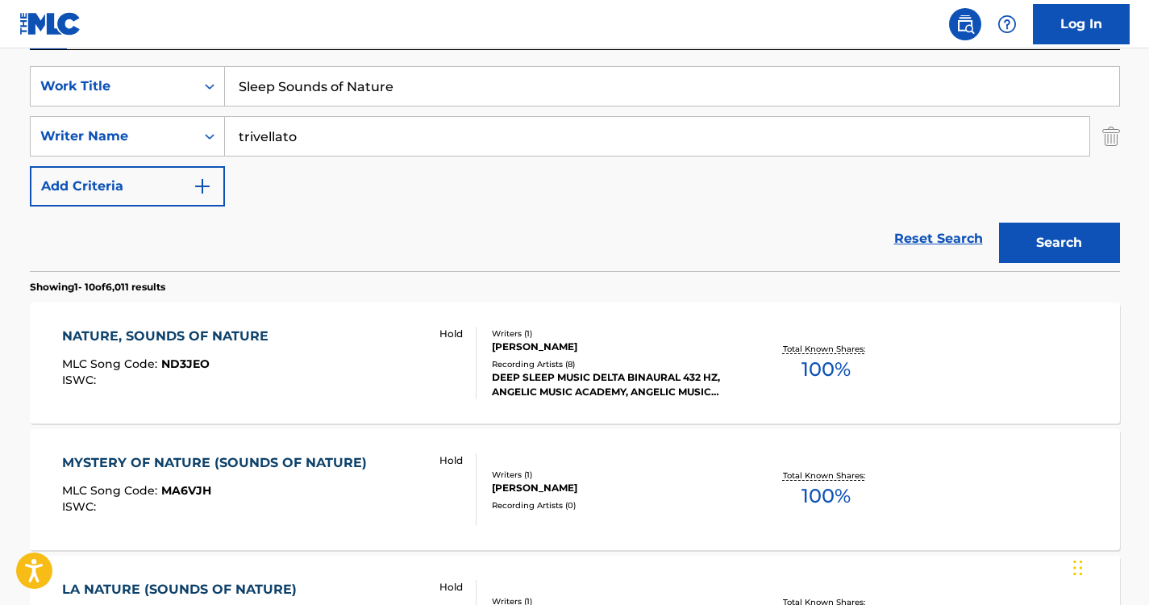
click at [321, 40] on nav "Log In" at bounding box center [574, 24] width 1149 height 48
click at [1027, 224] on button "Search" at bounding box center [1059, 242] width 121 height 40
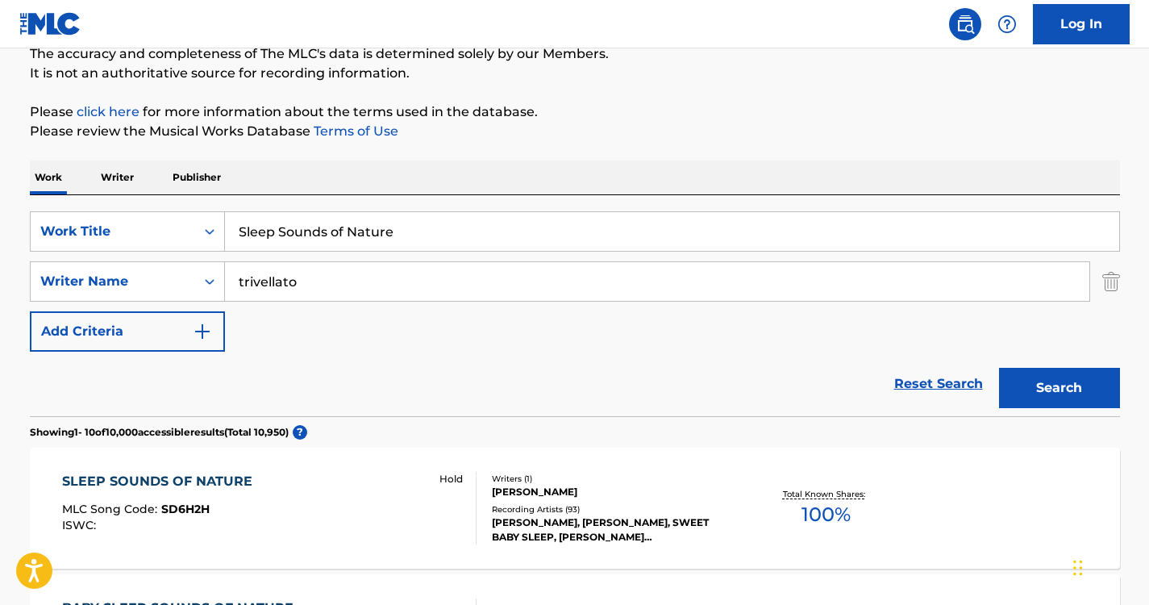
scroll to position [293, 0]
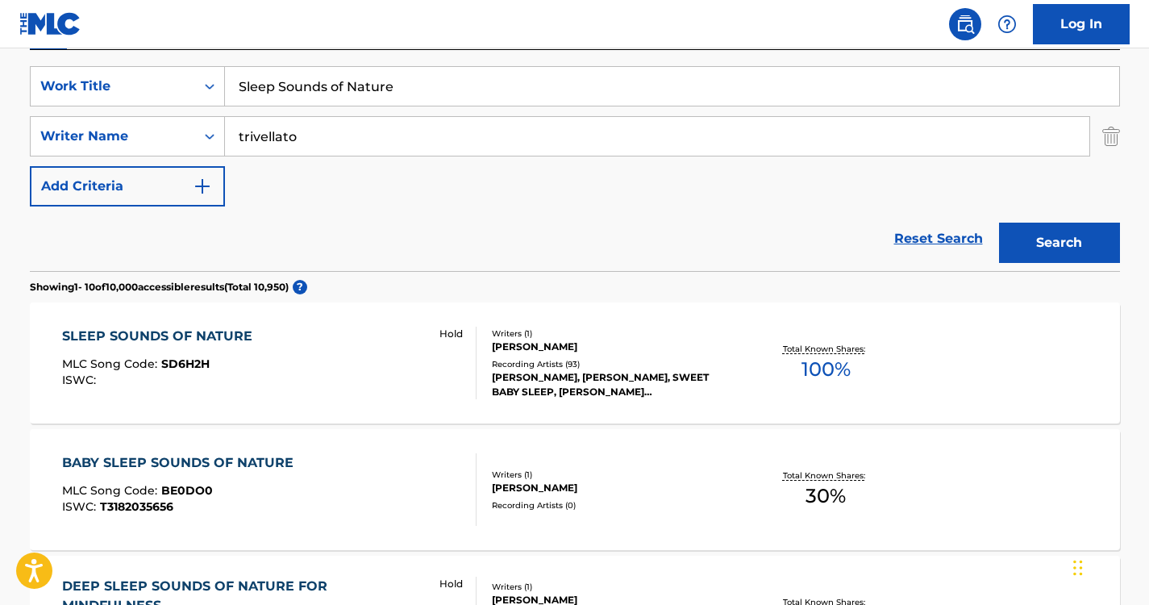
click at [218, 334] on div "SLEEP SOUNDS OF NATURE" at bounding box center [161, 335] width 198 height 19
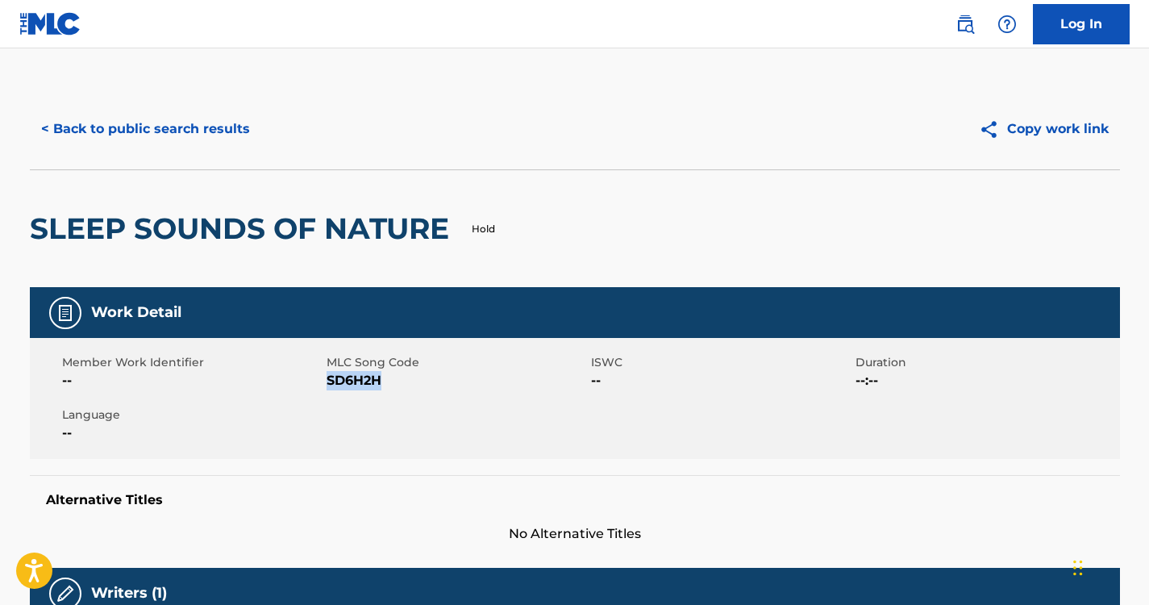
drag, startPoint x: 380, startPoint y: 377, endPoint x: 330, endPoint y: 380, distance: 50.8
click at [330, 380] on span "SD6H2H" at bounding box center [456, 380] width 260 height 19
copy span "SD6H2H"
click at [216, 126] on button "< Back to public search results" at bounding box center [145, 129] width 231 height 40
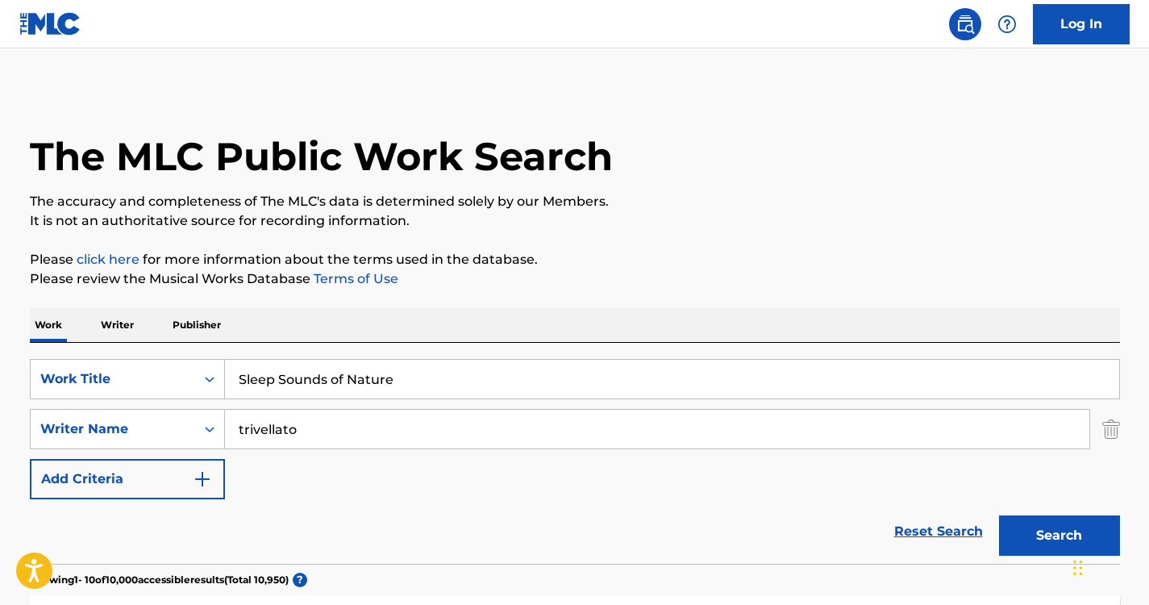
scroll to position [293, 0]
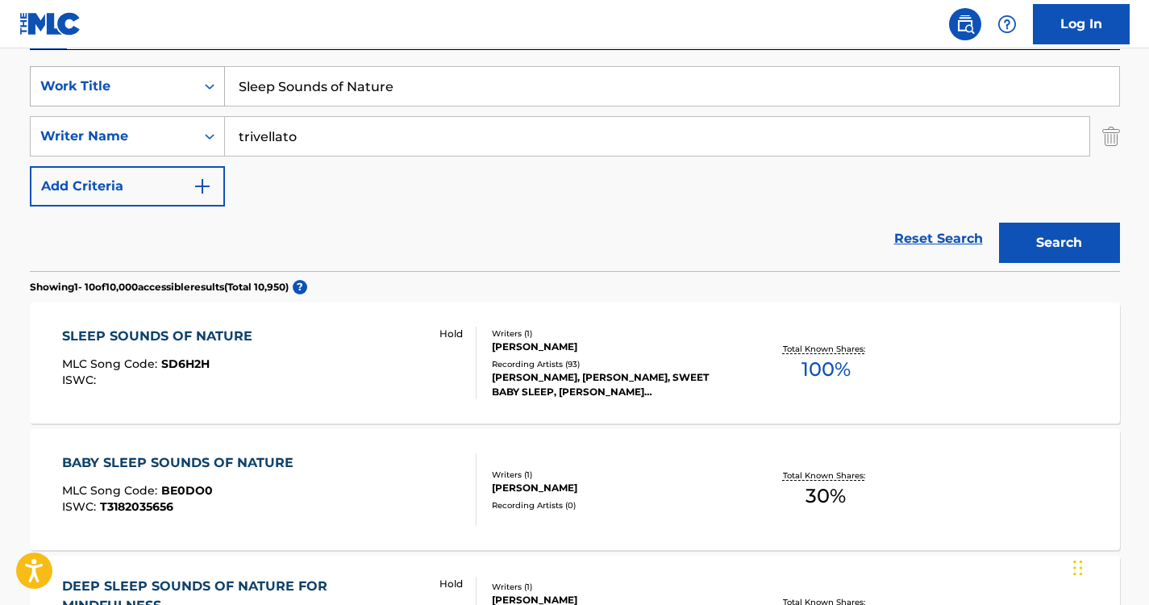
drag, startPoint x: 275, startPoint y: 85, endPoint x: 134, endPoint y: 72, distance: 141.7
click at [134, 72] on div "SearchWithCriteria6a6957e1-cd9e-468d-a000-bf6f91896d02 Work Title Sleep Sounds …" at bounding box center [575, 86] width 1090 height 40
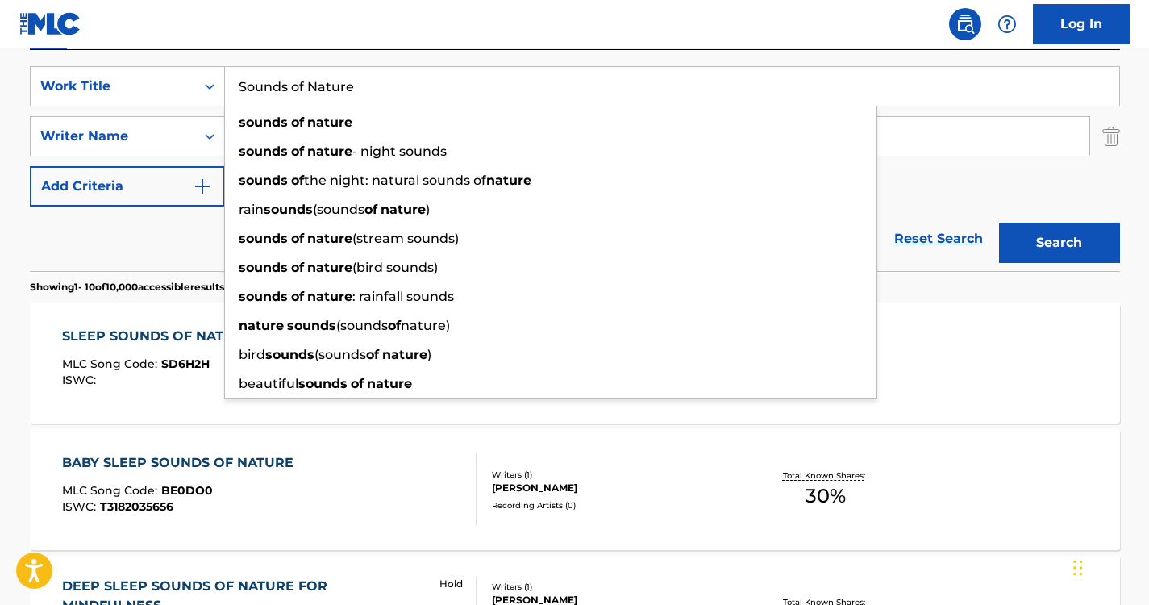
type input "Sounds of Nature"
click at [282, 15] on nav "Log In" at bounding box center [574, 24] width 1149 height 48
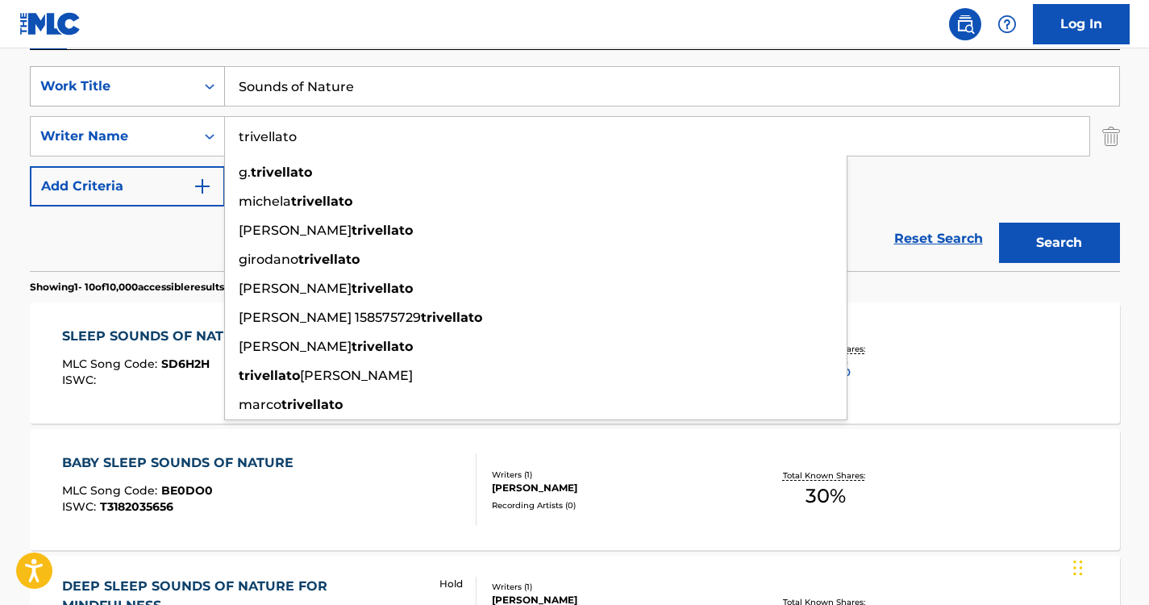
drag, startPoint x: 320, startPoint y: 134, endPoint x: 101, endPoint y: 103, distance: 221.4
click at [101, 103] on div "SearchWithCriteria6a6957e1-cd9e-468d-a000-bf6f91896d02 Work Title Sounds of Nat…" at bounding box center [575, 136] width 1090 height 140
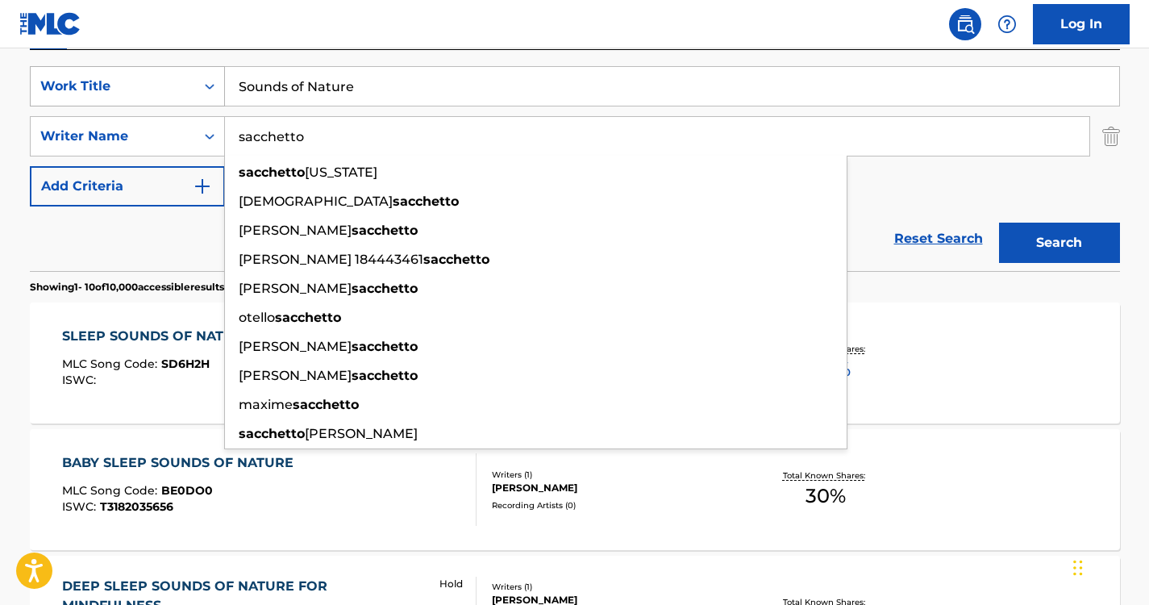
type input "sacchetto"
click at [999, 222] on button "Search" at bounding box center [1059, 242] width 121 height 40
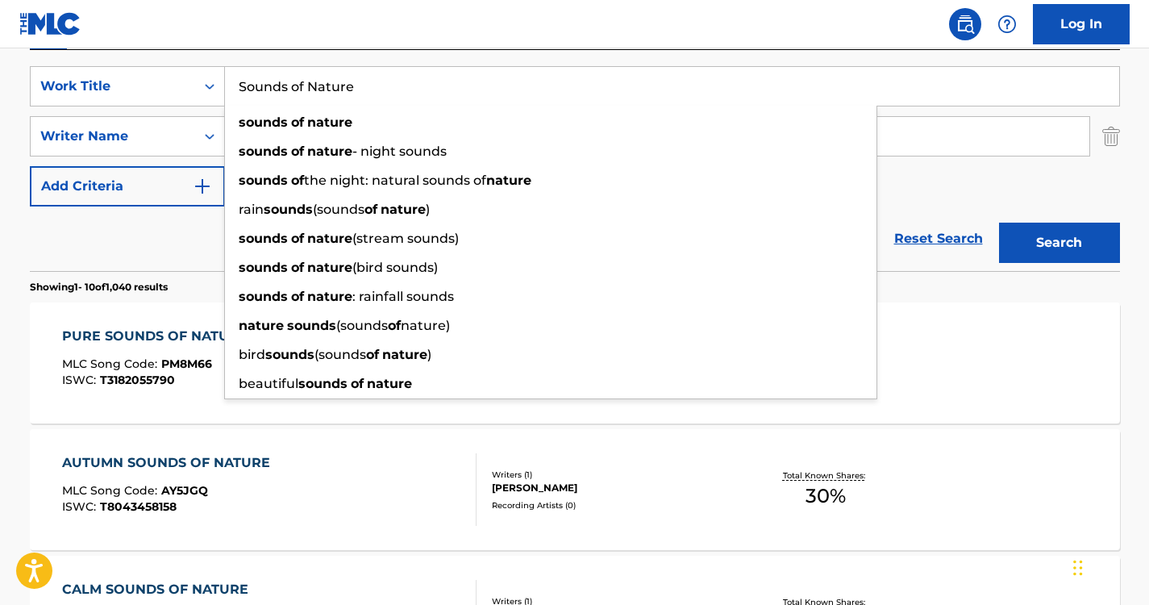
click at [372, 76] on input "Sounds of Nature" at bounding box center [672, 86] width 894 height 39
drag, startPoint x: 349, startPoint y: 85, endPoint x: 151, endPoint y: 77, distance: 198.5
click at [152, 77] on div "SearchWithCriteria6a6957e1-cd9e-468d-a000-bf6f91896d02 Work Title Sounds of Nat…" at bounding box center [575, 86] width 1090 height 40
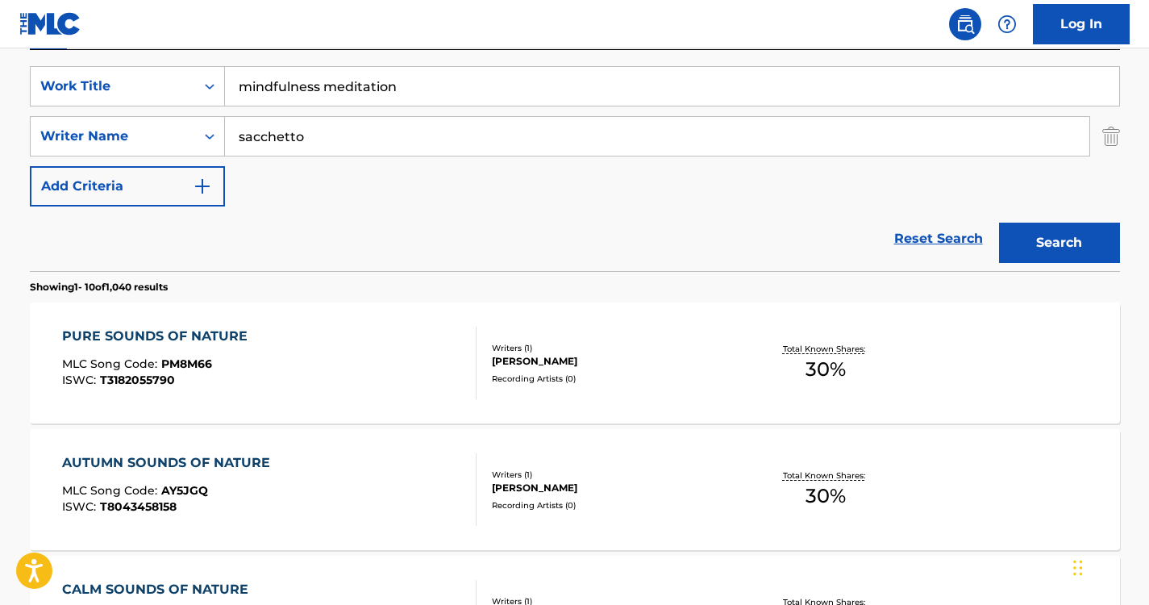
type input "mindfulness meditation"
click at [1070, 219] on div "Search" at bounding box center [1055, 238] width 129 height 64
click at [1070, 243] on button "Search" at bounding box center [1059, 242] width 121 height 40
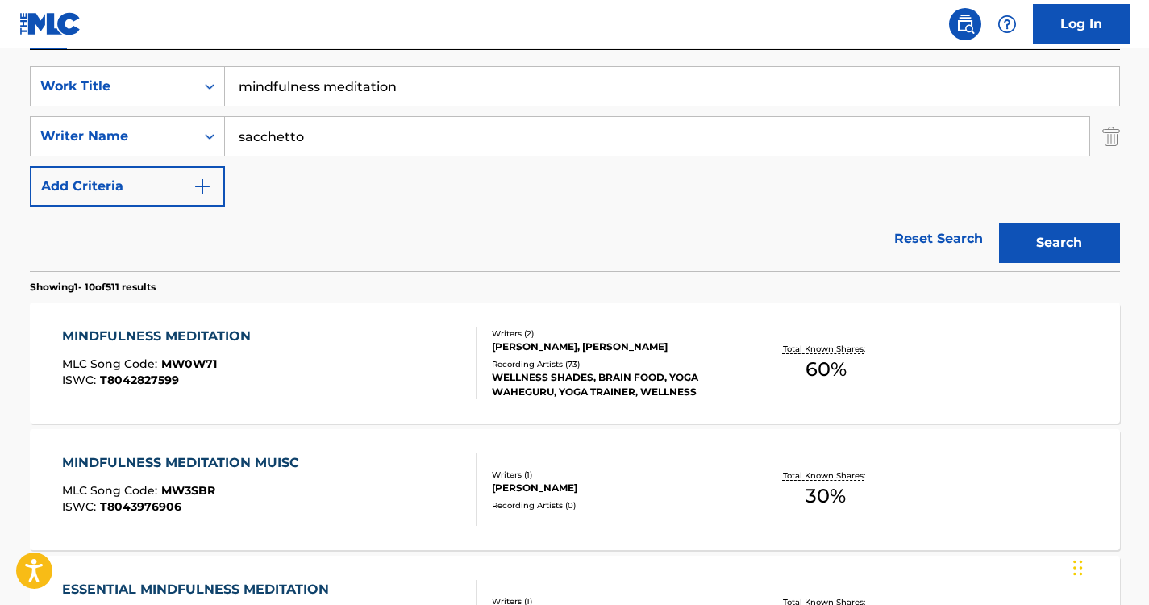
click at [267, 349] on div "MINDFULNESS MEDITATION MLC Song Code : MW0W71 ISWC : T8042827599" at bounding box center [269, 362] width 414 height 73
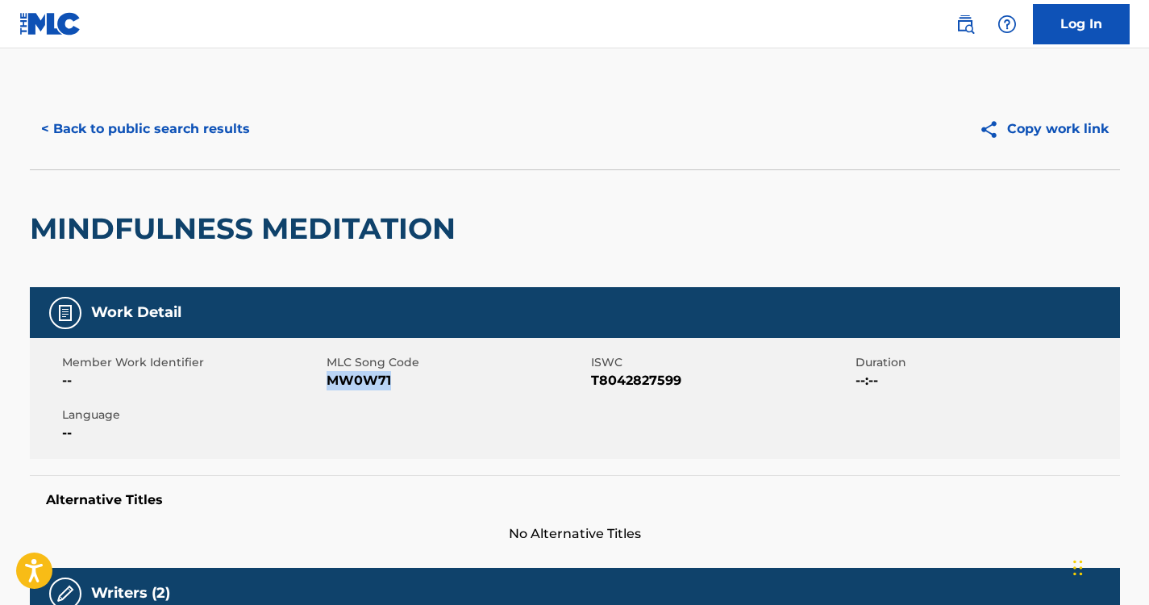
drag, startPoint x: 393, startPoint y: 375, endPoint x: 327, endPoint y: 380, distance: 65.5
click at [327, 380] on span "MW0W71" at bounding box center [456, 380] width 260 height 19
copy span "MW0W71"
